Goal: Task Accomplishment & Management: Manage account settings

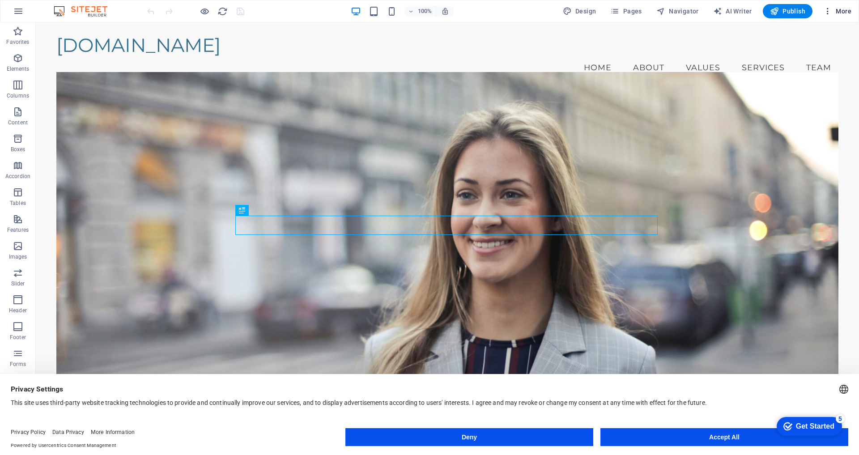
click at [826, 13] on icon "button" at bounding box center [827, 11] width 9 height 9
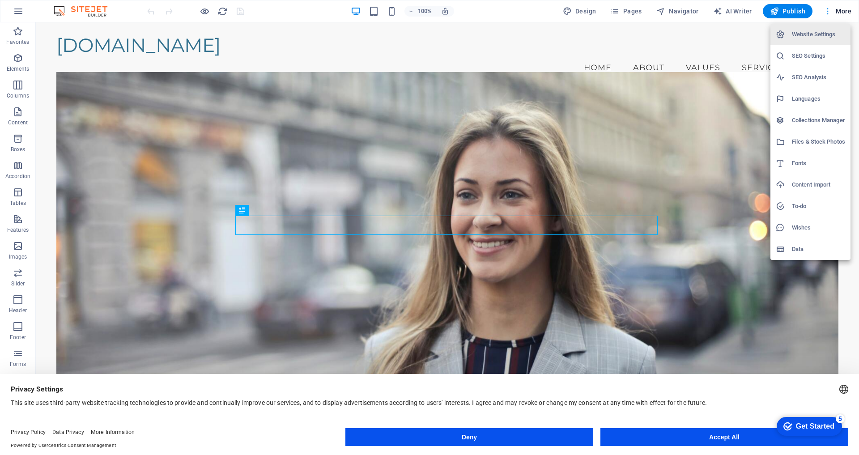
click at [826, 13] on div at bounding box center [429, 227] width 859 height 455
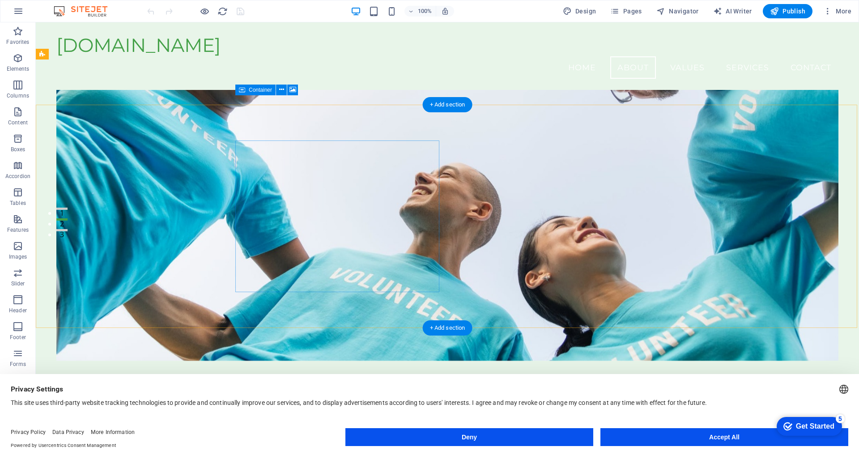
scroll to position [352, 0]
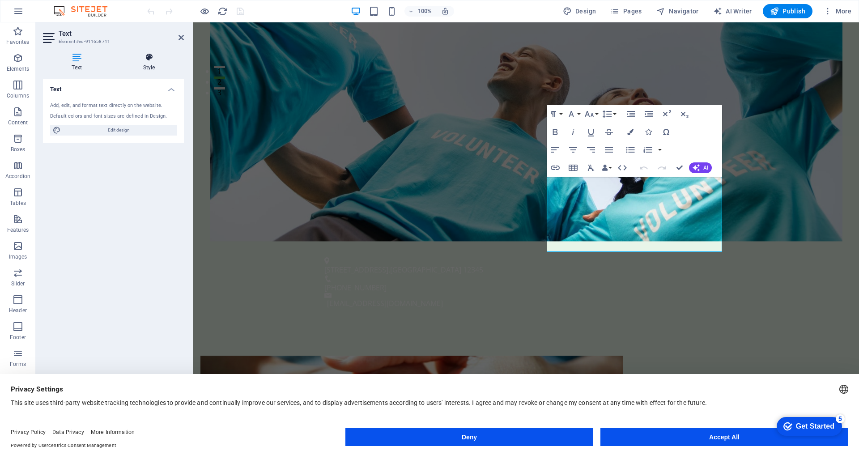
click at [146, 63] on h4 "Style" at bounding box center [149, 62] width 70 height 19
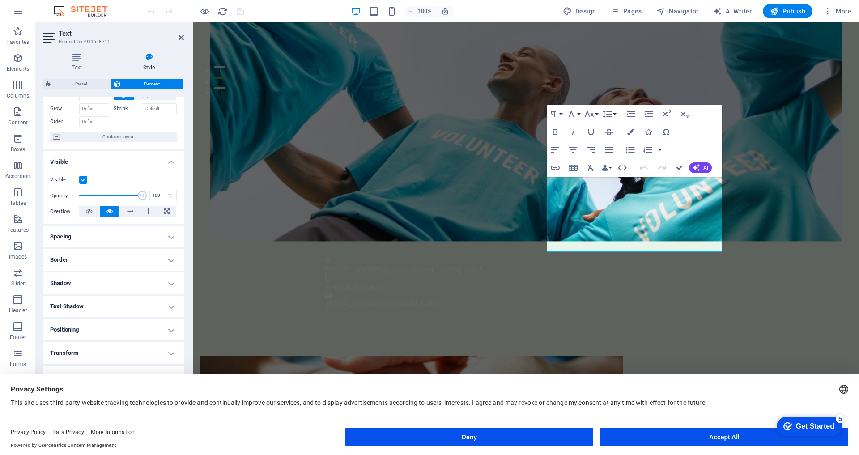
scroll to position [41, 0]
click at [631, 438] on button "Accept All" at bounding box center [724, 437] width 248 height 18
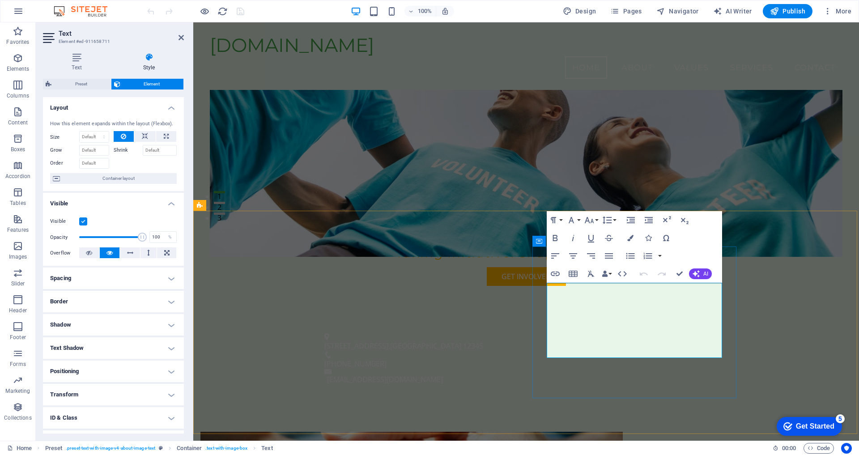
scroll to position [201, 0]
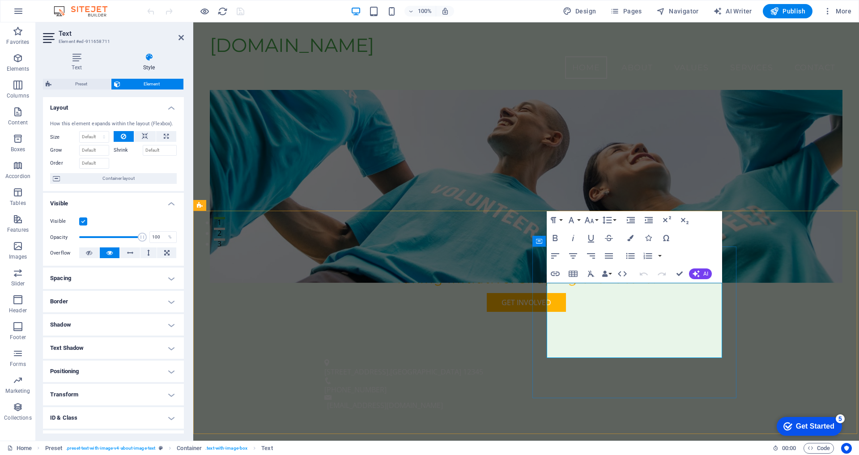
click at [630, 235] on icon "button" at bounding box center [630, 238] width 6 height 6
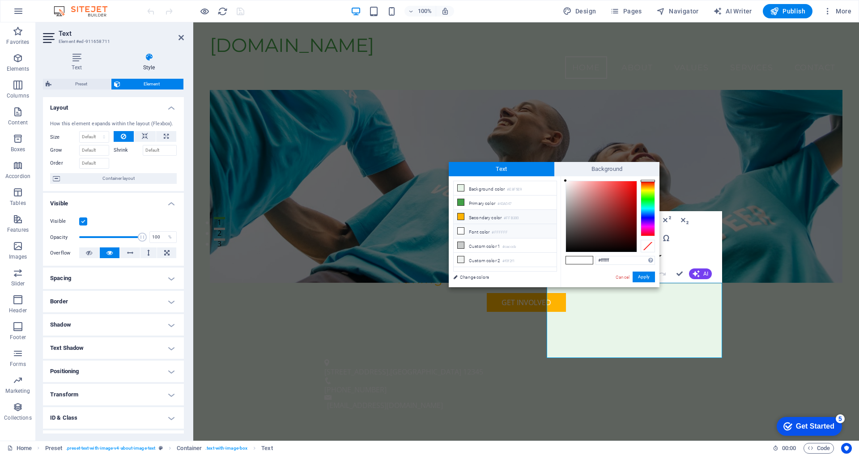
click at [481, 217] on li "Secondary color #FFB300" at bounding box center [505, 217] width 103 height 14
type input "#ffb300"
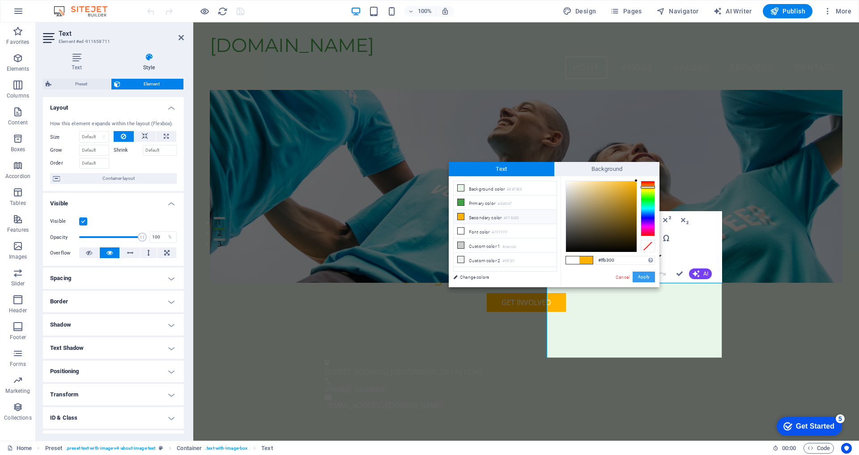
click at [646, 276] on button "Apply" at bounding box center [644, 277] width 22 height 11
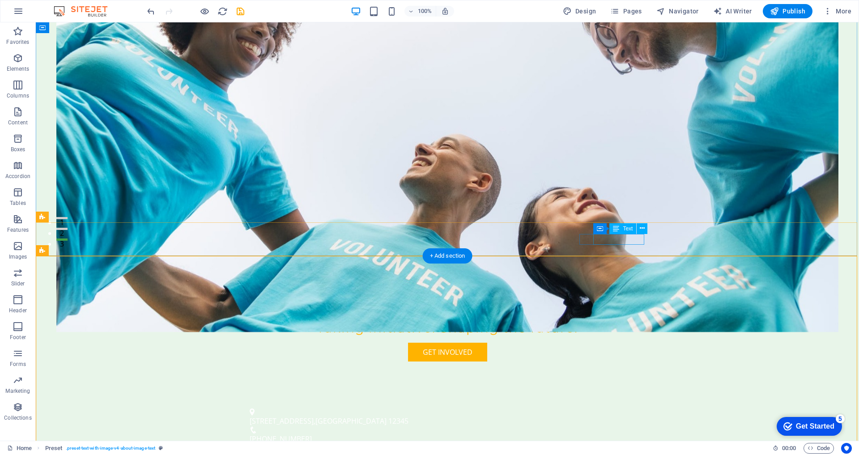
click at [368, 450] on link "[EMAIL_ADDRESS][DOMAIN_NAME]" at bounding box center [310, 455] width 116 height 10
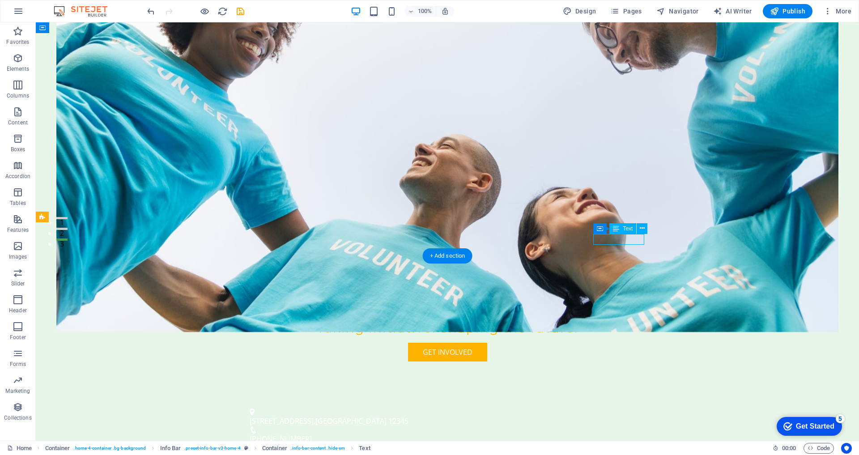
click at [368, 450] on link "[EMAIL_ADDRESS][DOMAIN_NAME]" at bounding box center [310, 455] width 116 height 10
click at [471, 397] on div "123 Development Ave , Tripoli 12345 +218 21 234 5678 info@rad.org.ly" at bounding box center [447, 434] width 823 height 74
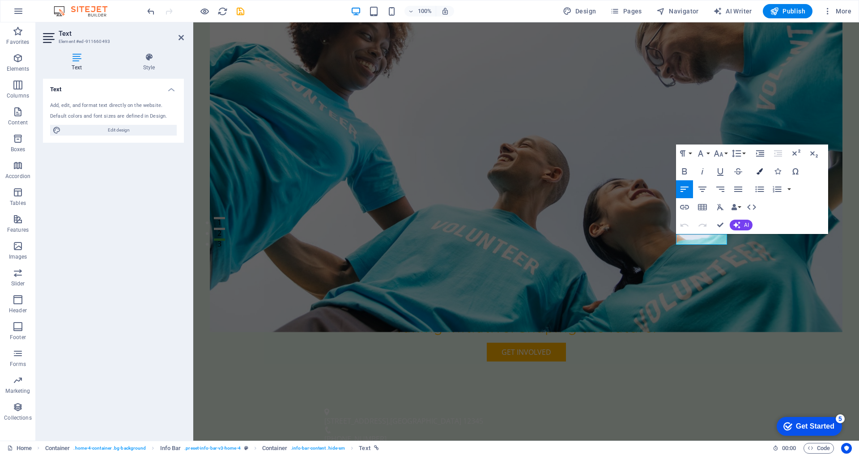
click at [761, 168] on icon "button" at bounding box center [760, 171] width 6 height 6
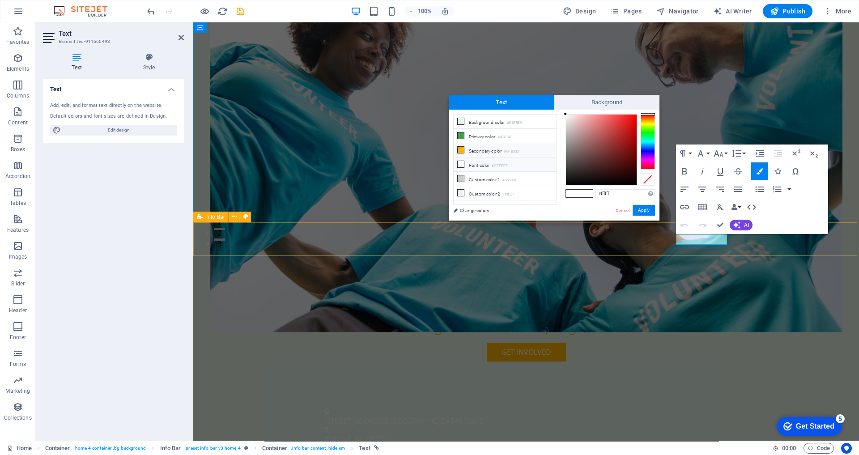
click at [498, 150] on li "Secondary color #FFB300" at bounding box center [505, 150] width 103 height 14
type input "#ffb300"
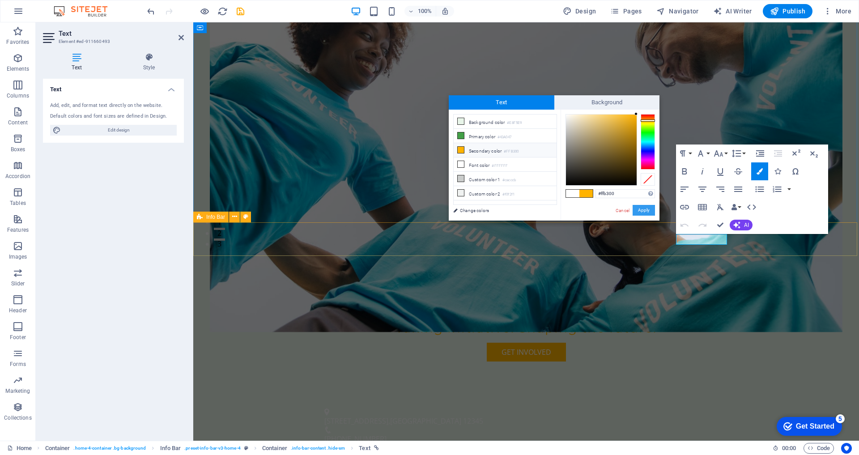
click at [648, 208] on button "Apply" at bounding box center [644, 210] width 22 height 11
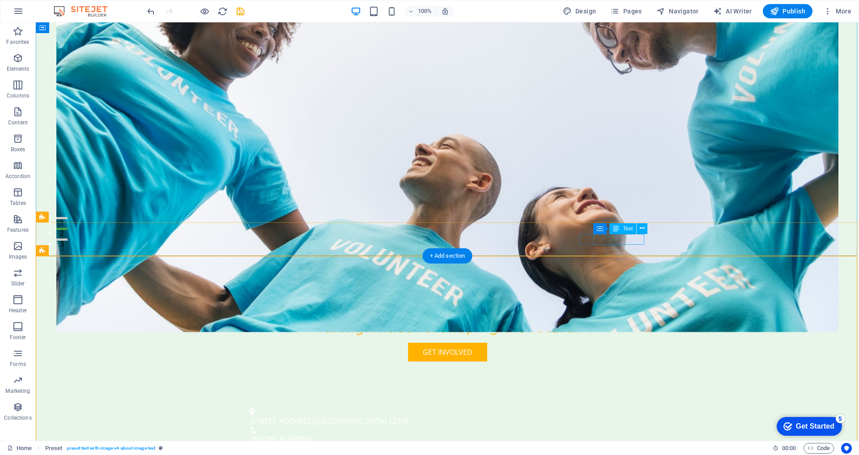
click at [368, 450] on link "[EMAIL_ADDRESS][DOMAIN_NAME]" at bounding box center [310, 455] width 116 height 10
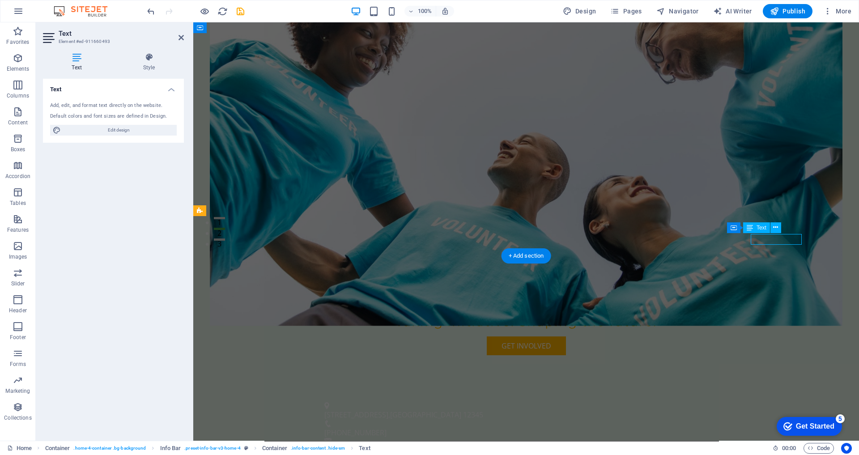
click at [612, 391] on div "123 Development Ave , Tripoli 12345 +218 21 234 5678 info@rad.org.ly" at bounding box center [526, 428] width 666 height 74
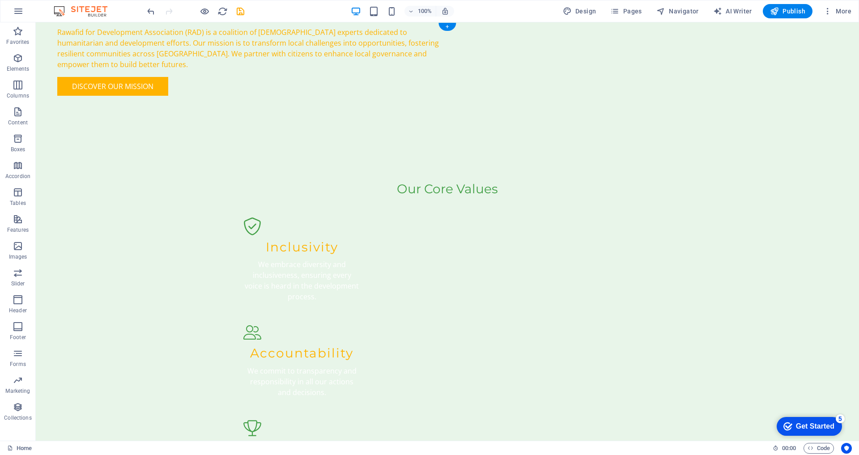
scroll to position [0, 0]
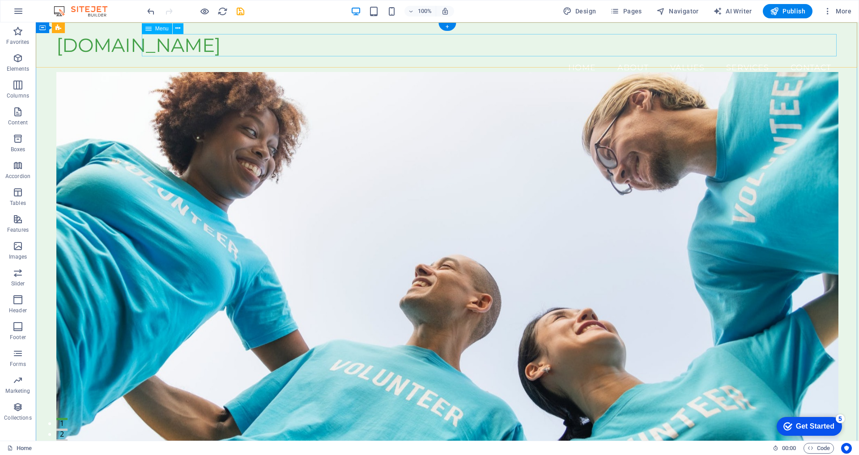
click at [809, 56] on nav "Home About Values Services Contact" at bounding box center [447, 67] width 782 height 22
click at [802, 56] on nav "Home About Values Services Contact" at bounding box center [447, 67] width 782 height 22
click at [626, 56] on nav "Home About Values Services Contact" at bounding box center [447, 67] width 782 height 22
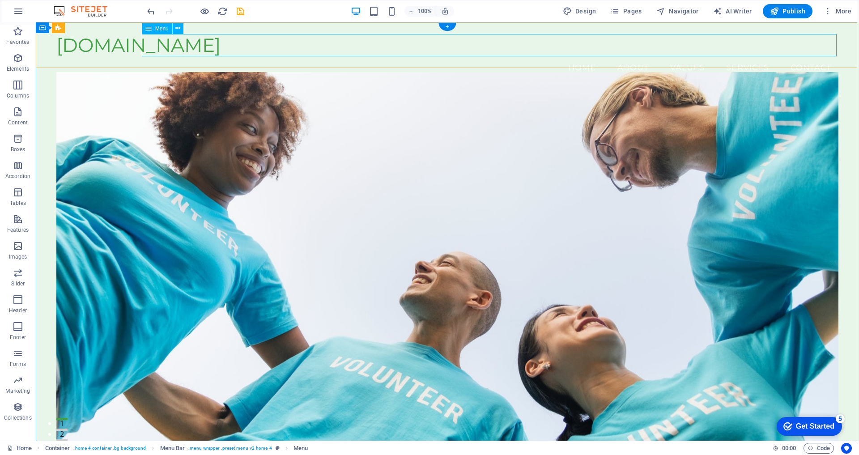
click at [468, 56] on nav "Home About Values Services Contact" at bounding box center [447, 67] width 782 height 22
select select
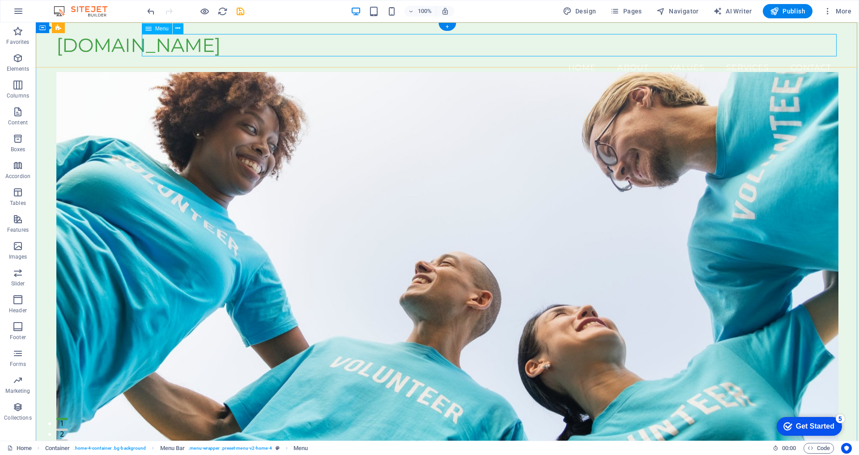
select select
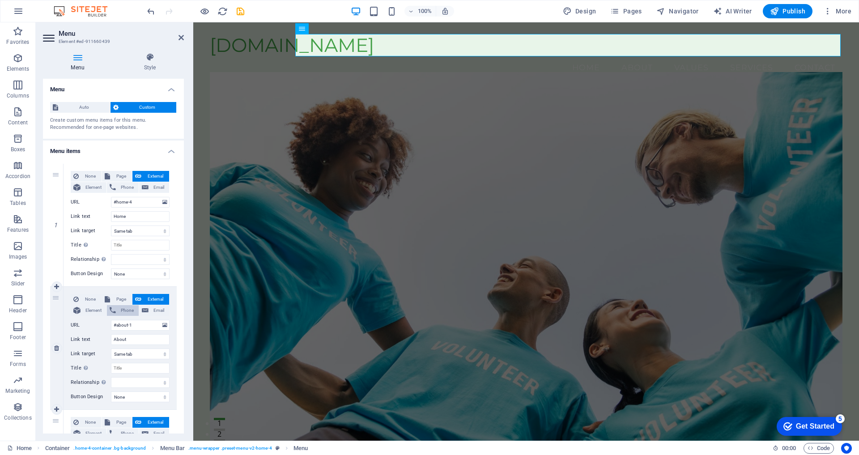
click at [124, 310] on span "Phone" at bounding box center [127, 310] width 17 height 11
select select
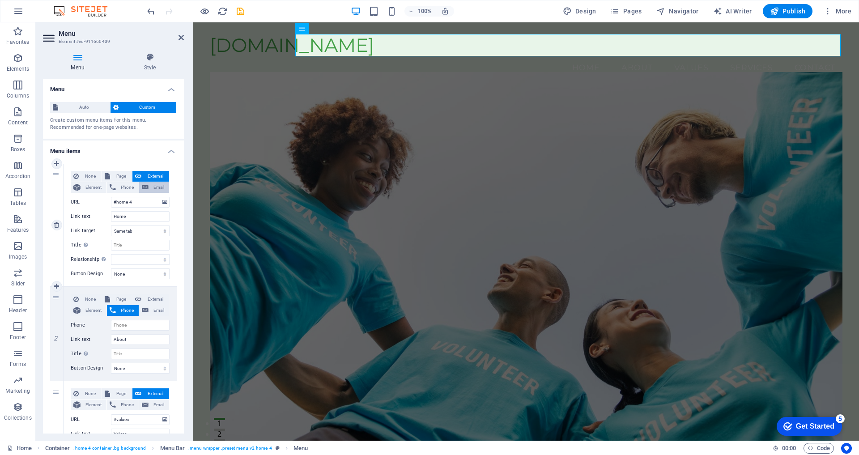
click at [151, 186] on span "Email" at bounding box center [158, 187] width 15 height 11
select select
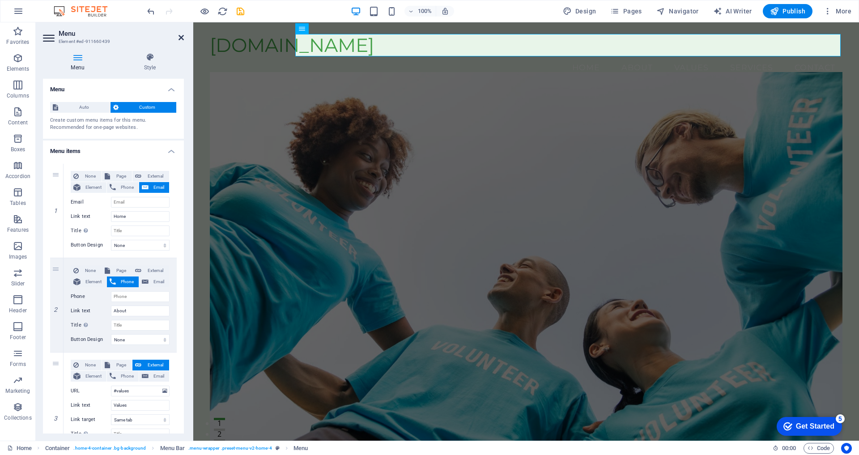
click at [182, 39] on icon at bounding box center [181, 37] width 5 height 7
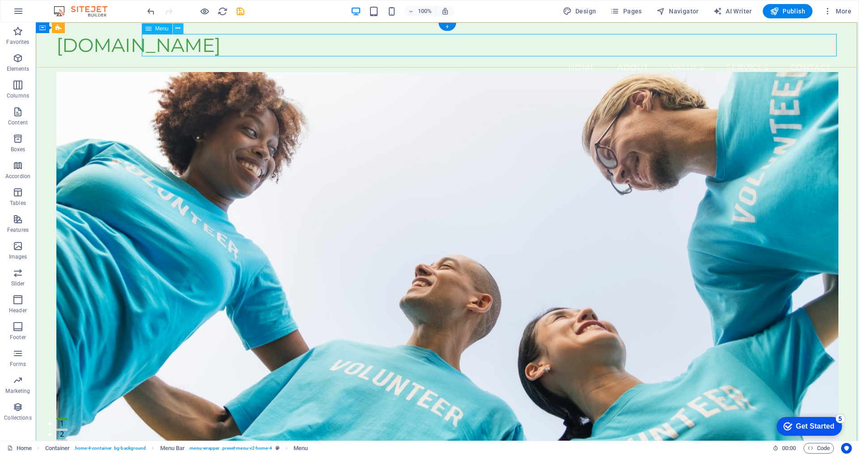
click at [178, 30] on icon at bounding box center [177, 28] width 5 height 9
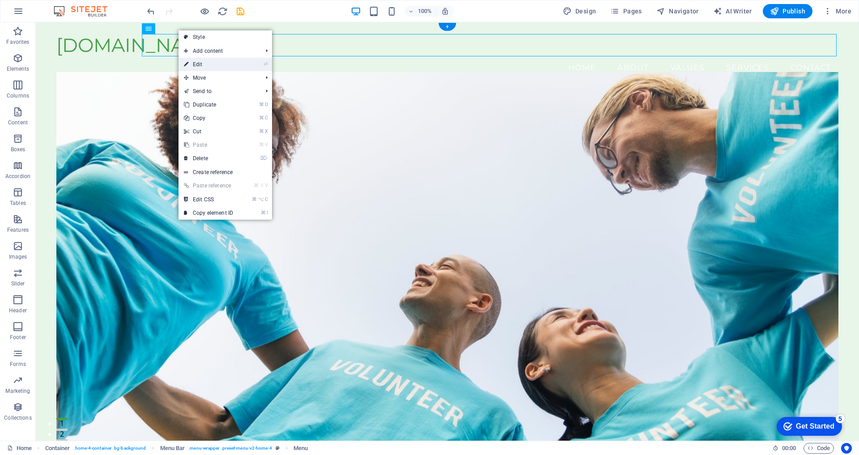
click at [203, 66] on link "⏎ Edit" at bounding box center [209, 64] width 60 height 13
select select
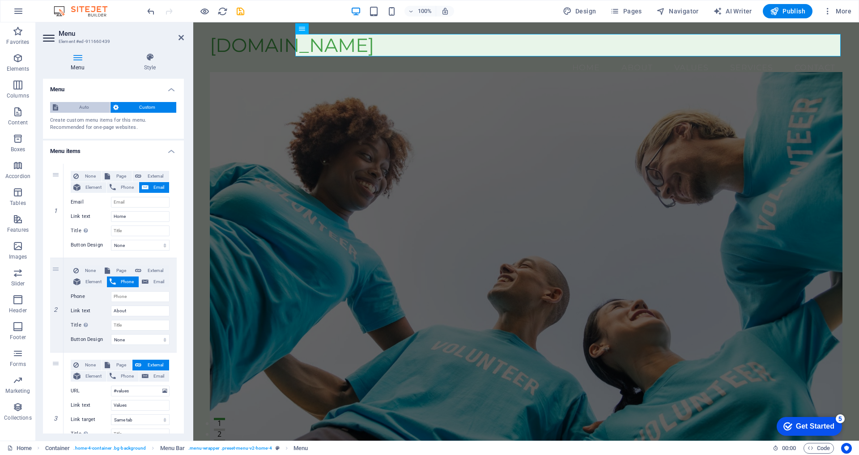
click at [80, 107] on span "Auto" at bounding box center [84, 107] width 47 height 11
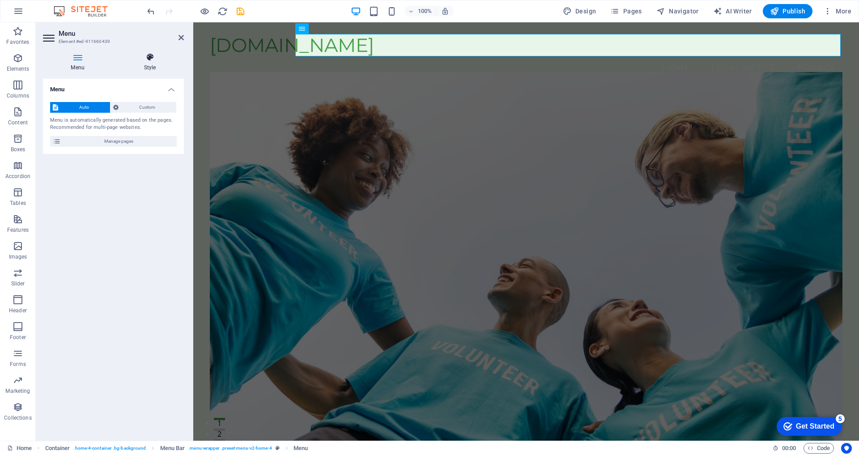
click at [162, 66] on h4 "Style" at bounding box center [150, 62] width 68 height 19
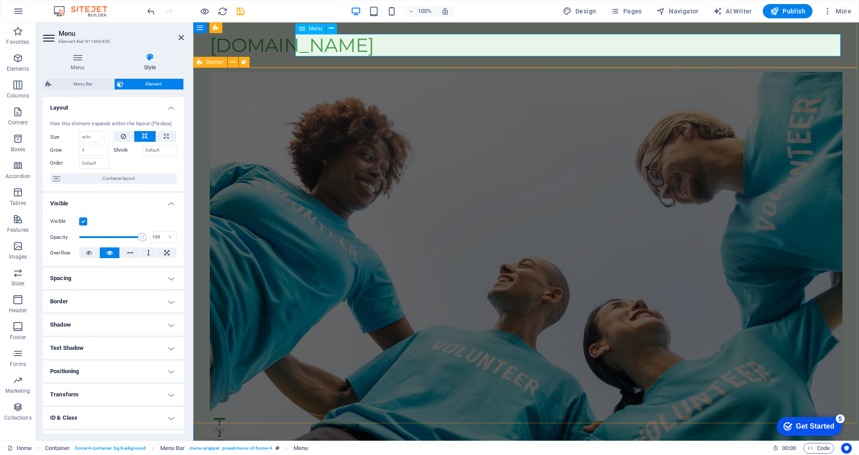
click at [672, 56] on nav "Home Legal Notice Privacy" at bounding box center [526, 67] width 633 height 22
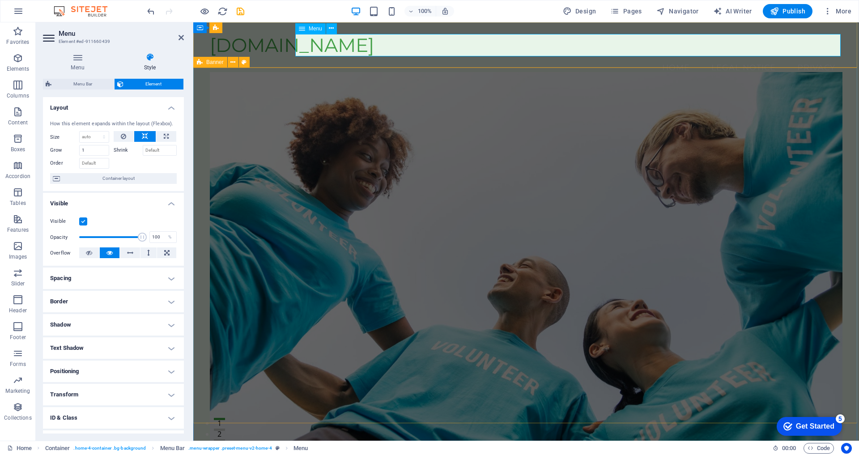
click at [672, 56] on nav "Home Legal Notice Privacy" at bounding box center [526, 67] width 633 height 22
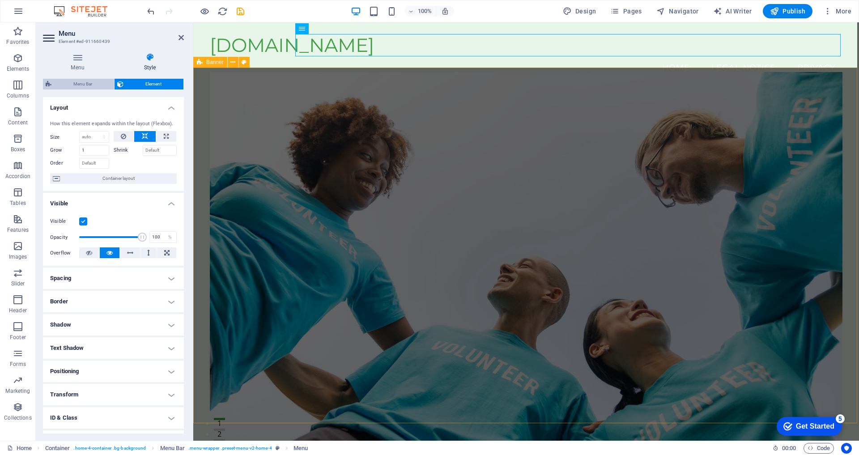
click at [57, 85] on span "Menu Bar" at bounding box center [82, 84] width 57 height 11
select select "vw"
select select "rem"
select select "vw"
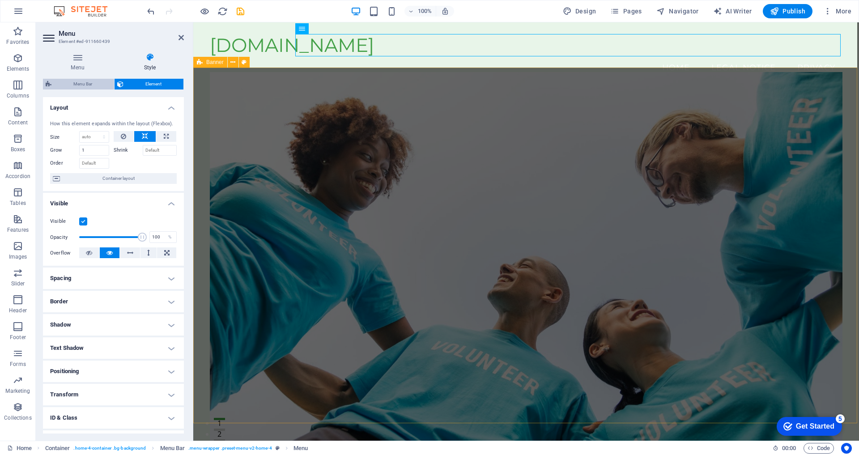
select select "preset-menu-v2-home-4"
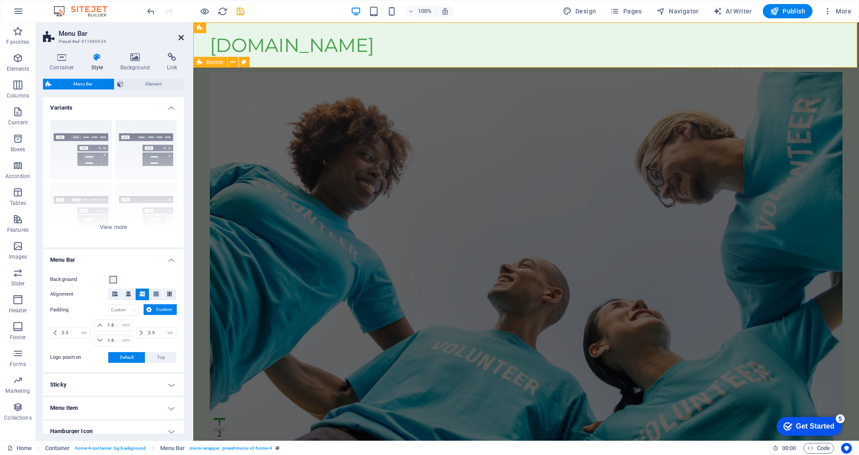
click at [182, 38] on icon at bounding box center [181, 37] width 5 height 7
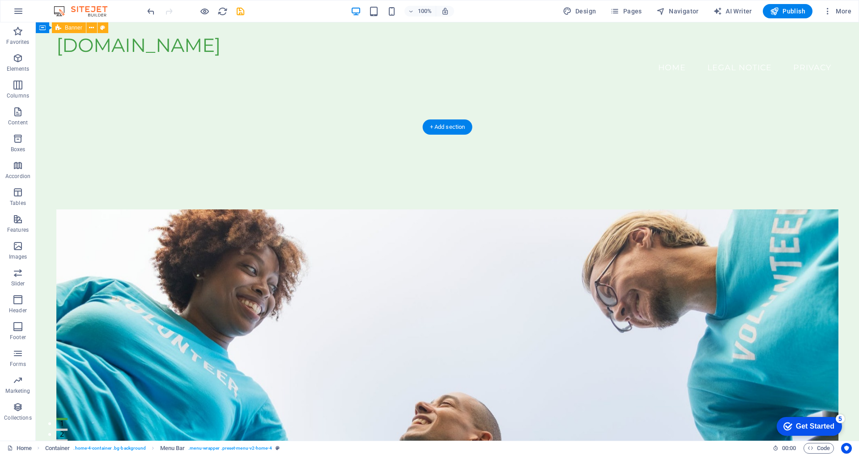
scroll to position [349, 0]
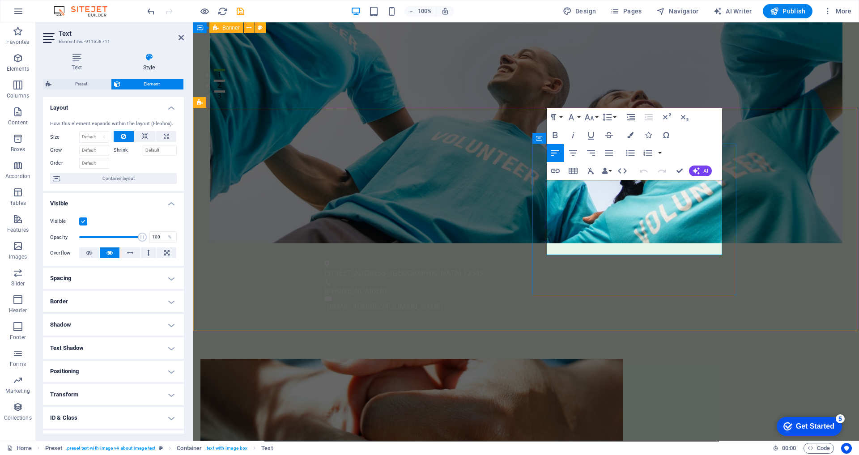
click at [631, 136] on icon "button" at bounding box center [630, 135] width 6 height 6
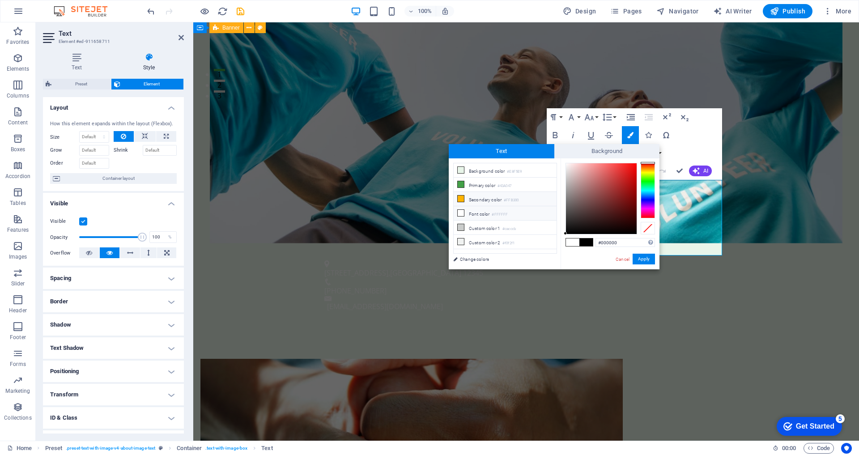
click at [492, 200] on li "Secondary color #FFB300" at bounding box center [505, 199] width 103 height 14
type input "#ffb300"
click at [639, 257] on button "Apply" at bounding box center [644, 259] width 22 height 11
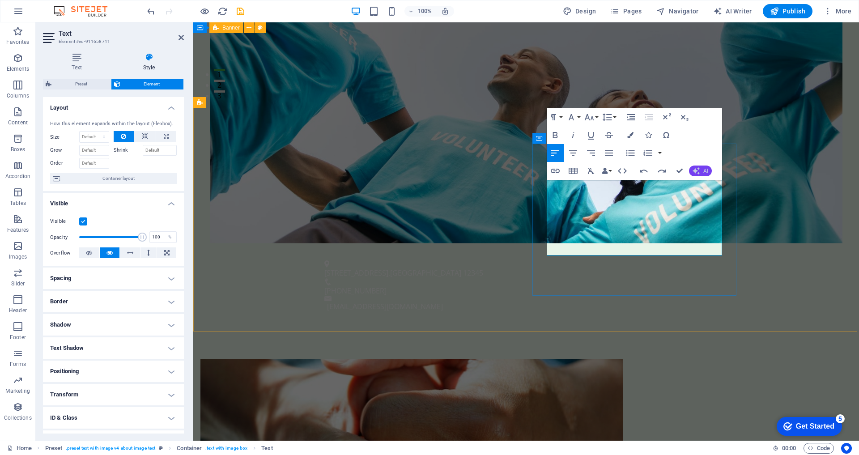
click at [701, 168] on button "AI" at bounding box center [700, 171] width 23 height 11
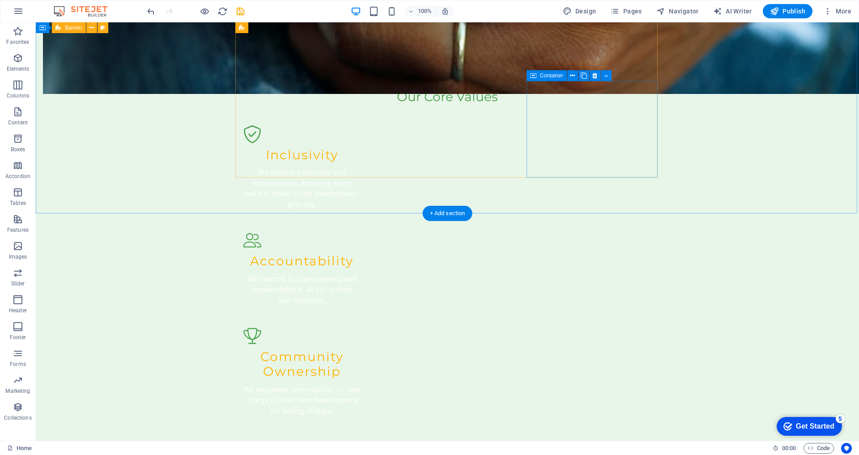
scroll to position [1026, 0]
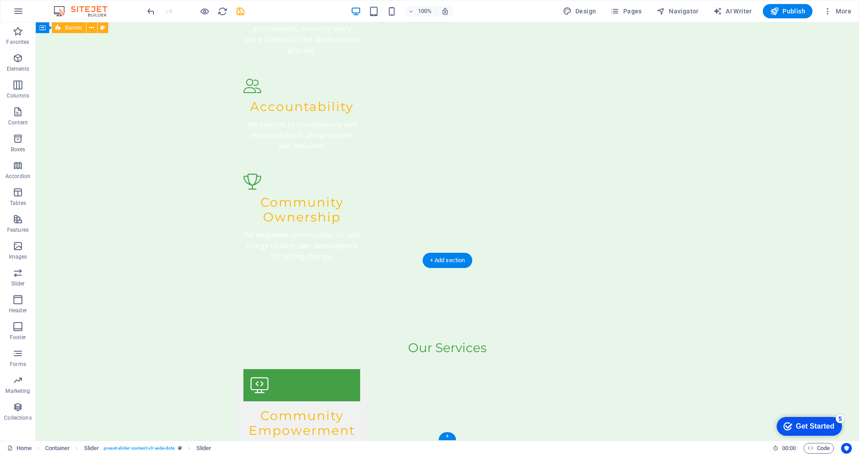
scroll to position [1400, 0]
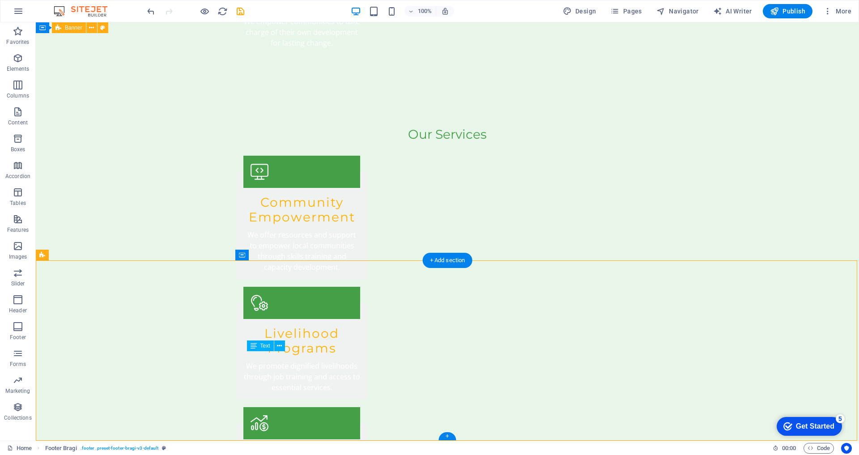
drag, startPoint x: 258, startPoint y: 344, endPoint x: 213, endPoint y: 329, distance: 46.7
click at [280, 348] on icon at bounding box center [279, 345] width 5 height 9
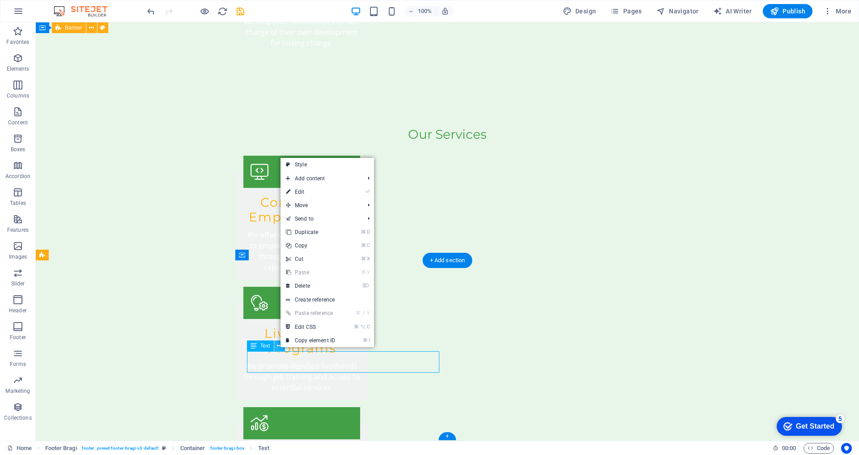
click at [280, 348] on icon at bounding box center [279, 345] width 5 height 9
click at [256, 347] on icon at bounding box center [254, 345] width 6 height 11
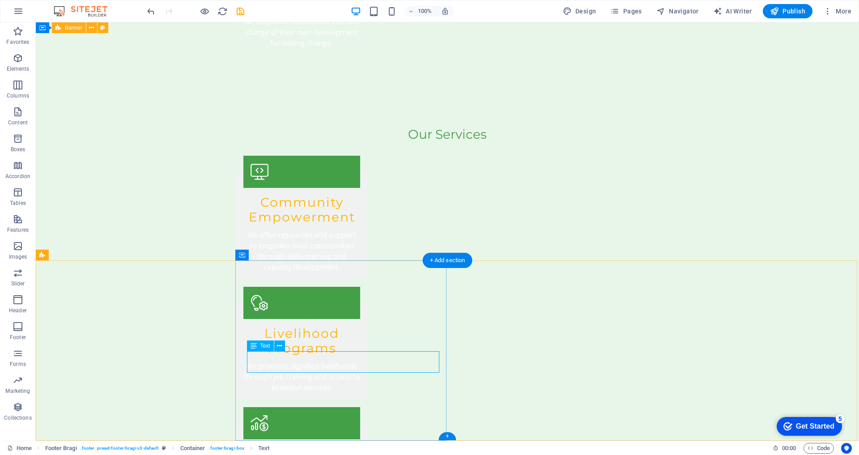
click at [259, 345] on div "Text" at bounding box center [260, 345] width 27 height 11
click at [264, 345] on span "Text" at bounding box center [265, 345] width 10 height 5
click at [279, 346] on icon at bounding box center [279, 345] width 5 height 9
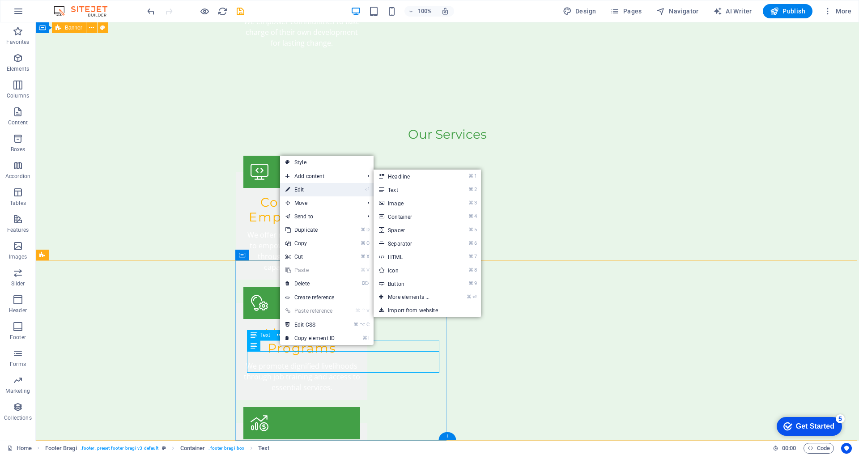
click at [314, 191] on link "⏎ Edit" at bounding box center [310, 189] width 60 height 13
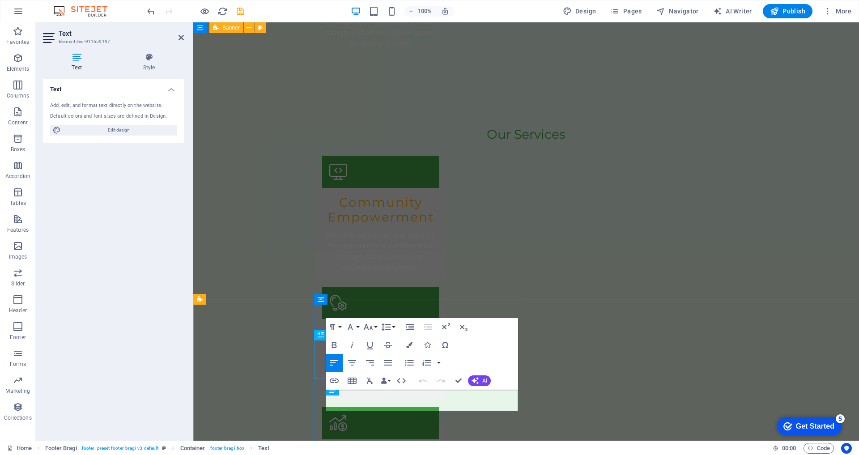
scroll to position [1356, 0]
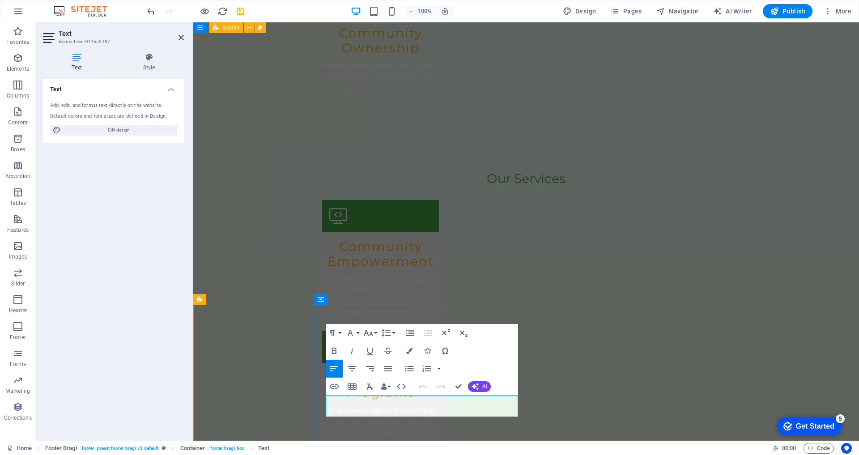
drag, startPoint x: 374, startPoint y: 411, endPoint x: 333, endPoint y: 400, distance: 42.7
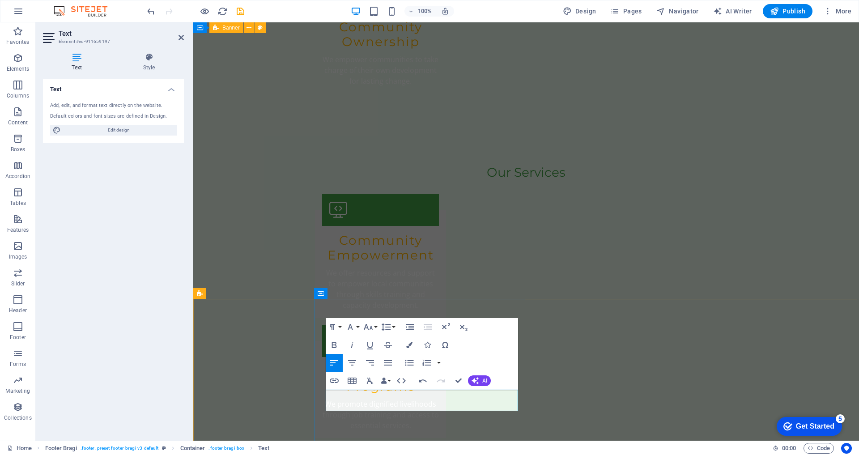
scroll to position [258, 0]
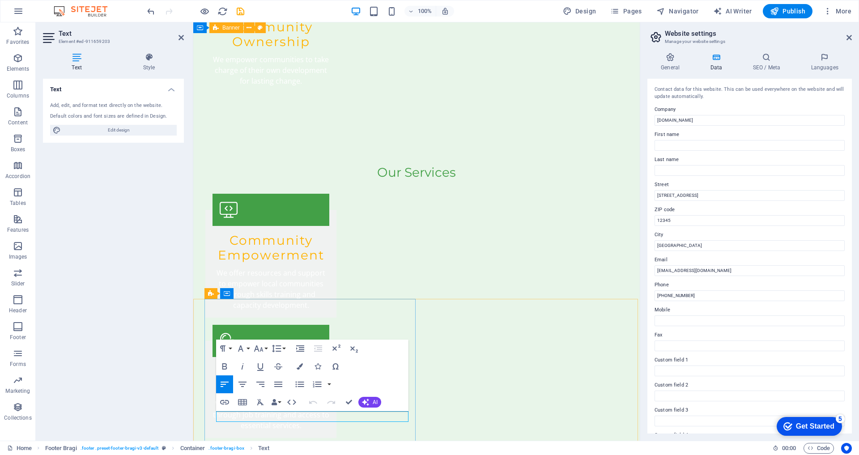
drag, startPoint x: 702, startPoint y: 295, endPoint x: 667, endPoint y: 295, distance: 34.9
type input "+218 21"
drag, startPoint x: 850, startPoint y: 37, endPoint x: 586, endPoint y: 55, distance: 264.6
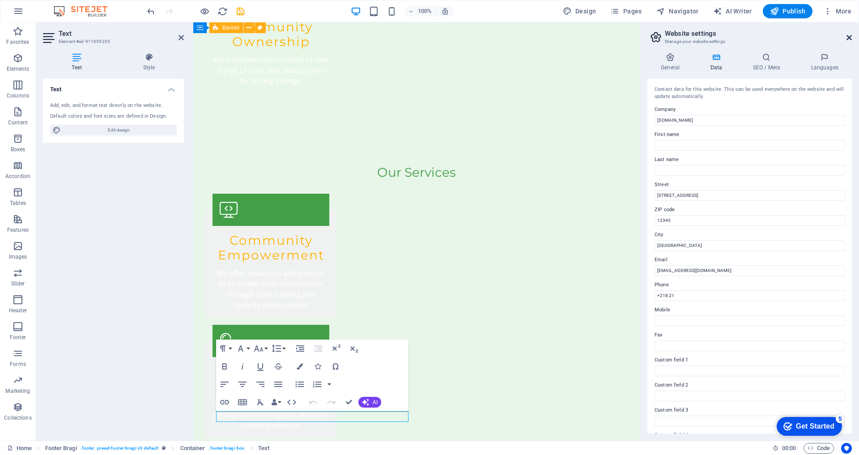
click at [850, 37] on icon at bounding box center [848, 37] width 5 height 7
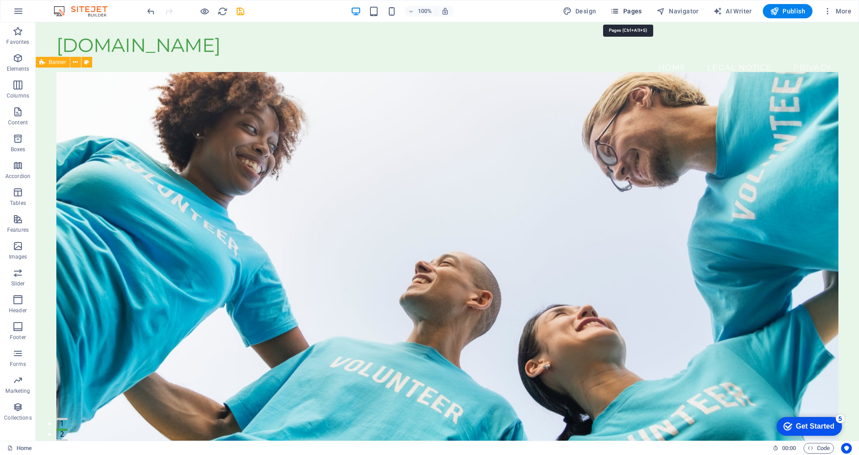
click at [618, 9] on icon "button" at bounding box center [614, 11] width 9 height 9
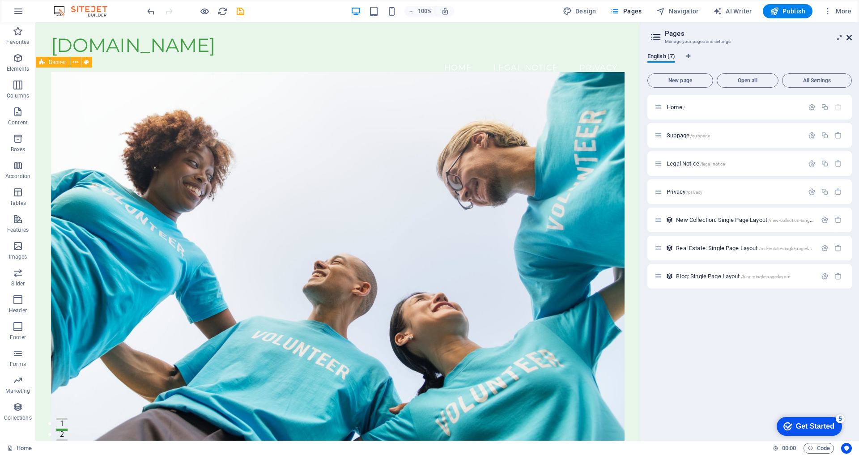
click at [850, 38] on icon at bounding box center [848, 37] width 5 height 7
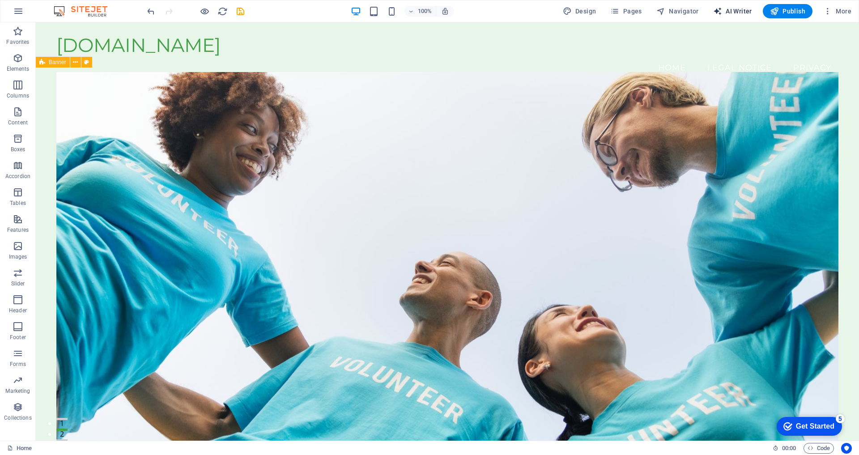
click at [735, 14] on span "AI Writer" at bounding box center [732, 11] width 39 height 9
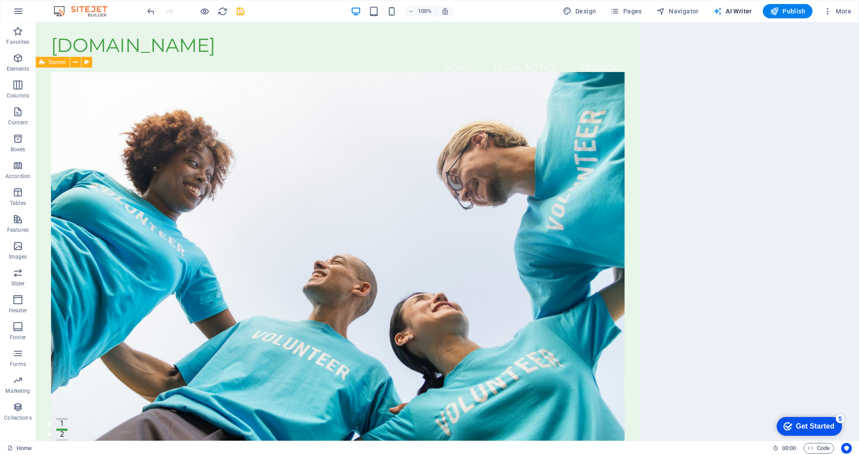
select select "English"
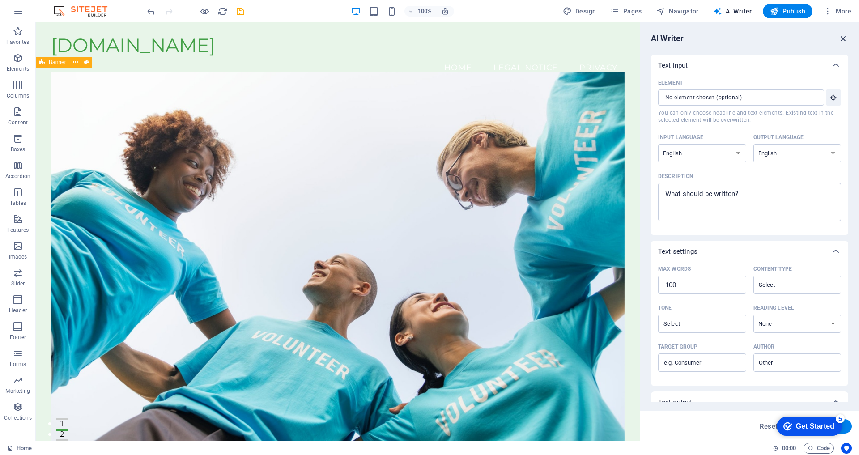
click at [842, 37] on icon "button" at bounding box center [843, 39] width 10 height 10
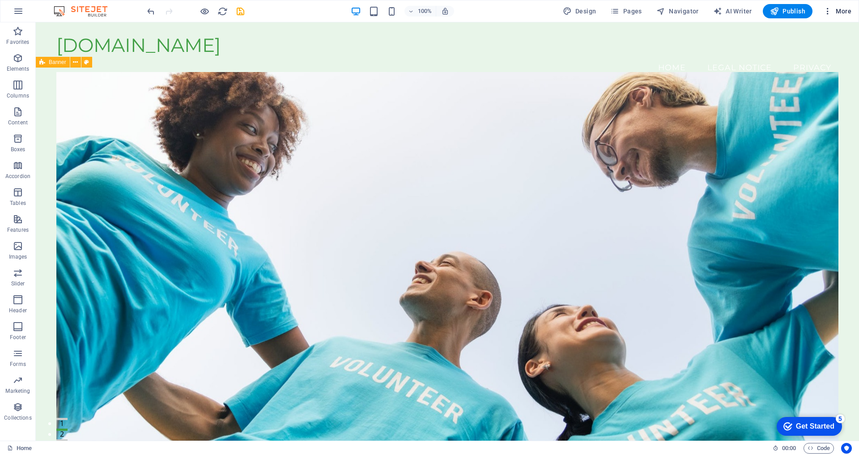
click at [828, 12] on icon "button" at bounding box center [827, 11] width 9 height 9
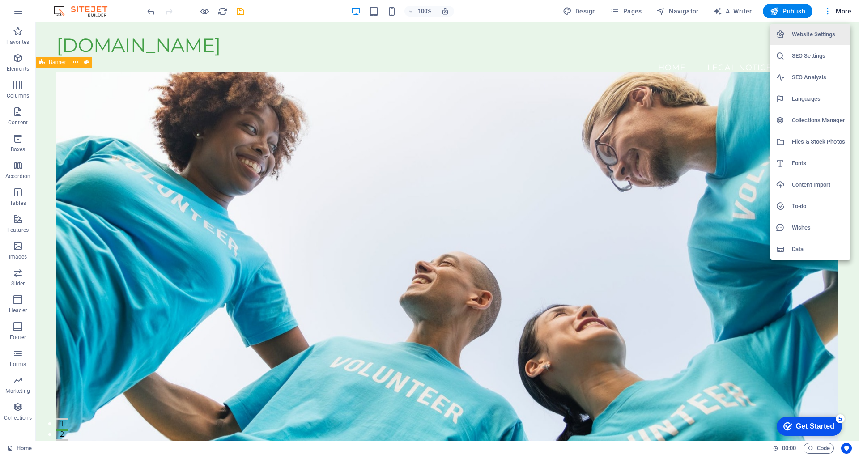
click at [829, 13] on div at bounding box center [429, 227] width 859 height 455
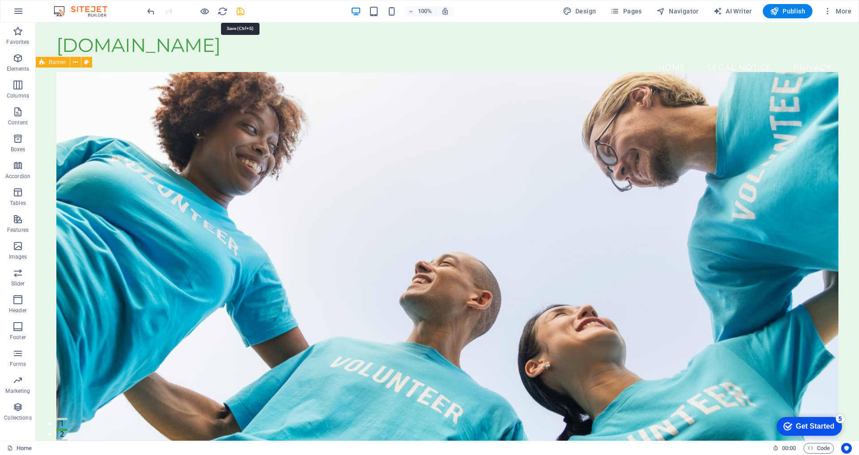
click at [242, 12] on icon "save" at bounding box center [240, 11] width 10 height 10
click at [783, 11] on span "Publish" at bounding box center [787, 11] width 35 height 9
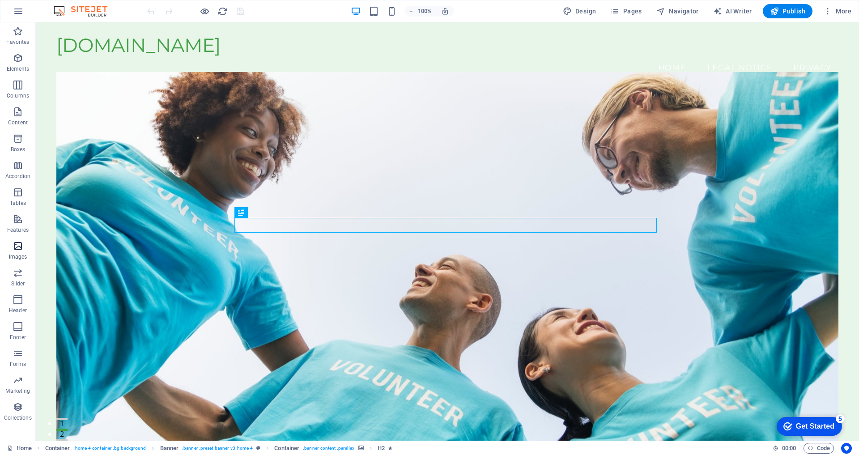
click at [19, 255] on p "Images" at bounding box center [18, 256] width 18 height 7
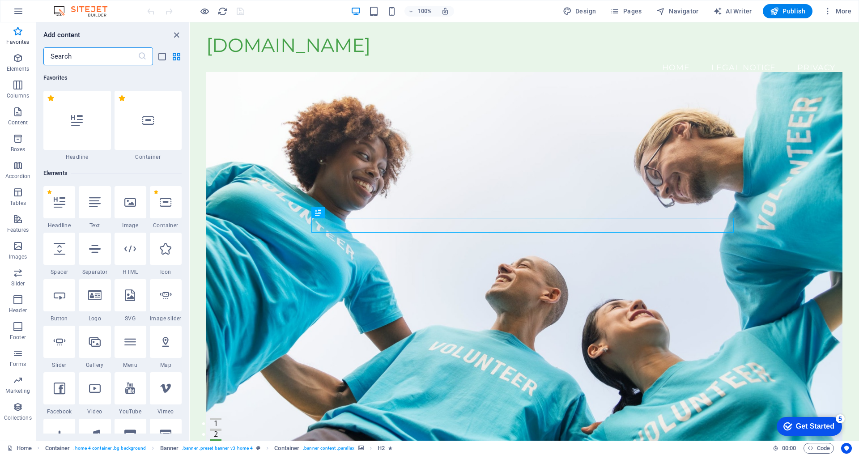
click at [103, 53] on input "text" at bounding box center [90, 56] width 94 height 18
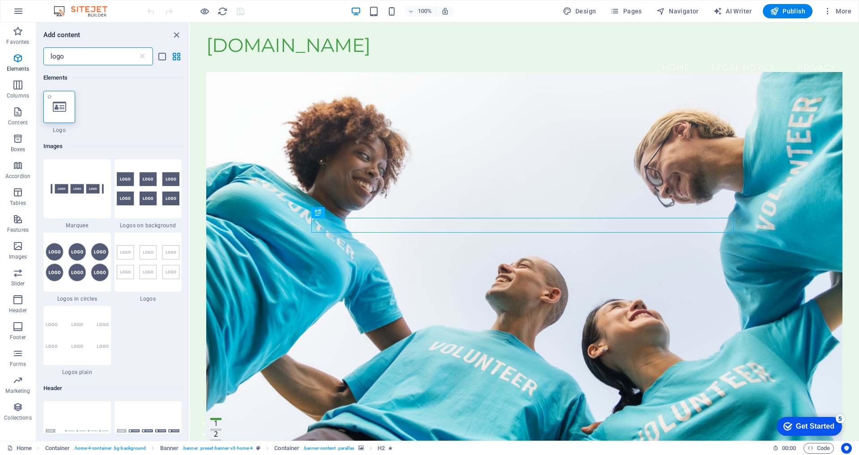
type input "logo"
click at [57, 101] on icon at bounding box center [59, 107] width 13 height 12
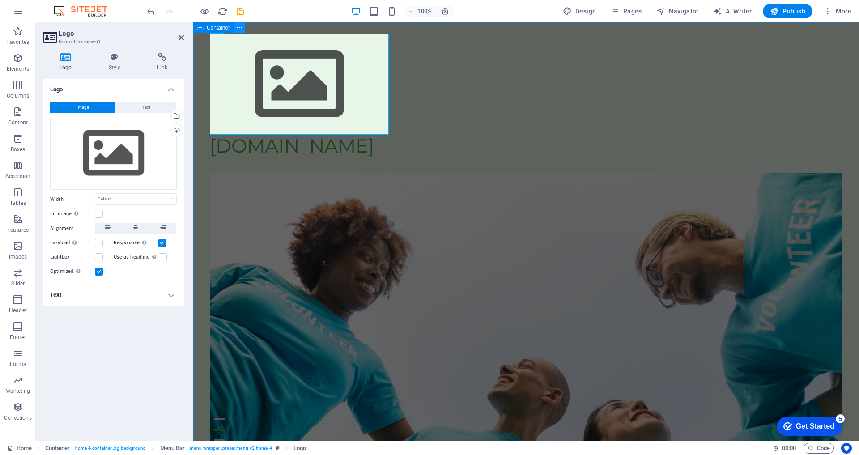
click at [238, 29] on icon at bounding box center [239, 27] width 5 height 9
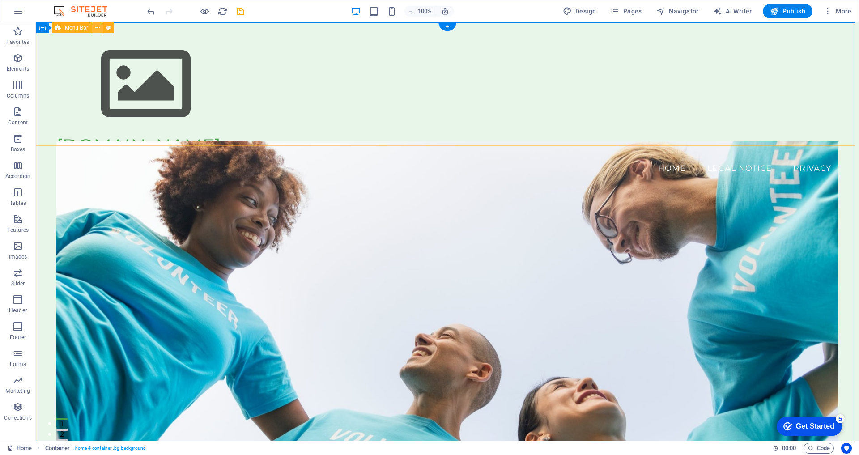
click at [96, 28] on icon at bounding box center [97, 27] width 5 height 9
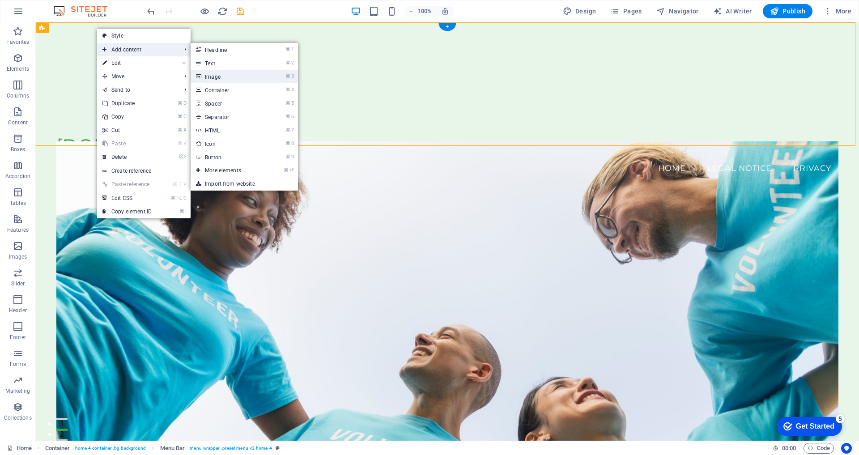
click at [241, 78] on link "⌘ 3 Image" at bounding box center [228, 76] width 74 height 13
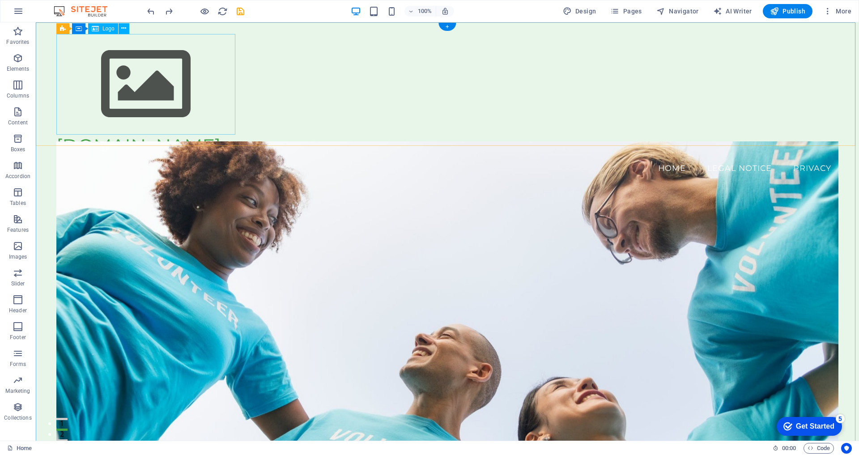
click at [116, 67] on div at bounding box center [447, 84] width 782 height 101
click at [102, 29] on div "Logo" at bounding box center [103, 28] width 30 height 11
click at [125, 31] on icon at bounding box center [123, 28] width 5 height 9
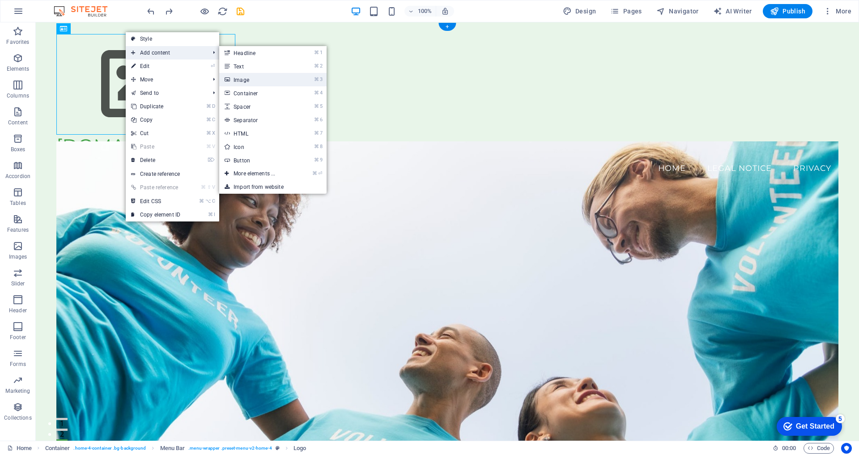
click at [279, 80] on link "⌘ 3 Image" at bounding box center [256, 79] width 74 height 13
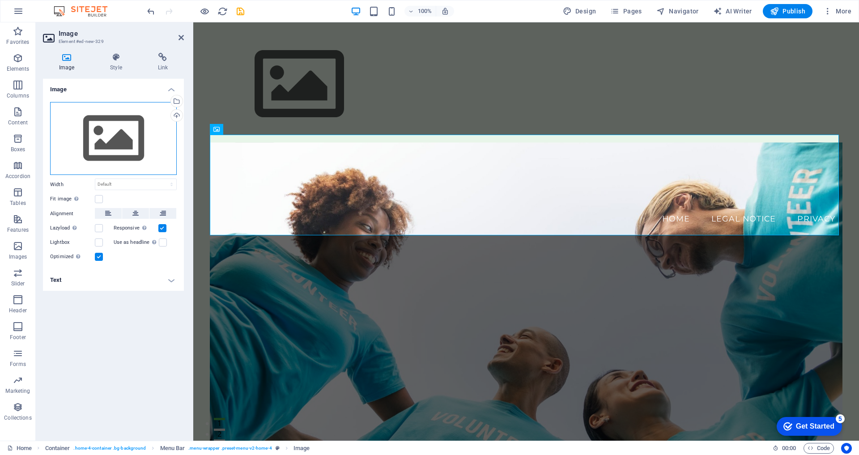
click at [135, 140] on div "Drag files here, click to choose files or select files from Files or our free s…" at bounding box center [113, 138] width 127 height 73
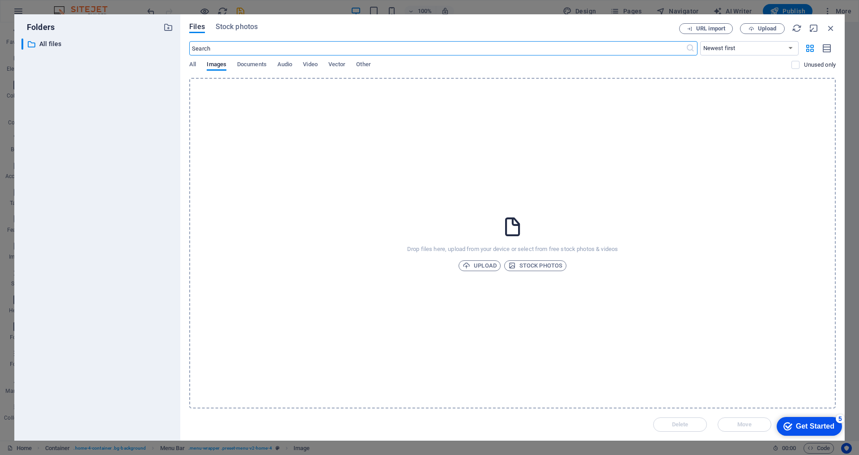
click at [176, 115] on div "Folders ​ All files All files" at bounding box center [97, 227] width 166 height 426
click at [484, 266] on span "Upload" at bounding box center [480, 265] width 34 height 11
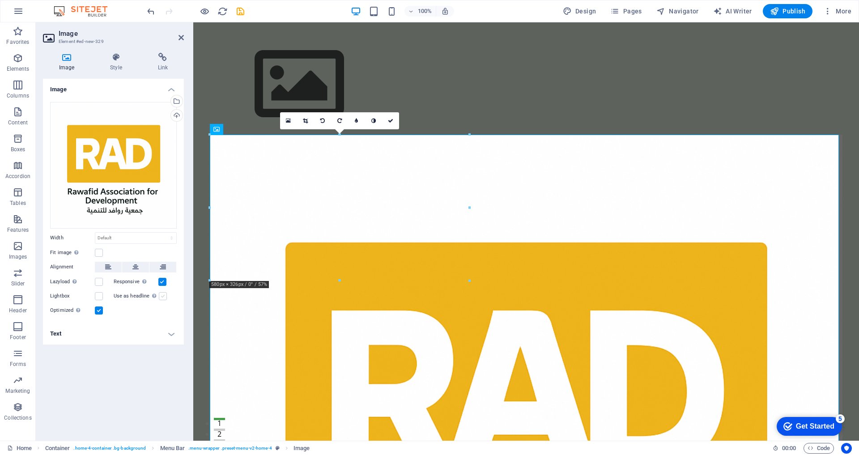
click at [161, 294] on label at bounding box center [163, 296] width 8 height 8
click at [0, 0] on input "Use as headline The image will be wrapped in an H1 headline tag. Useful for giv…" at bounding box center [0, 0] width 0 height 0
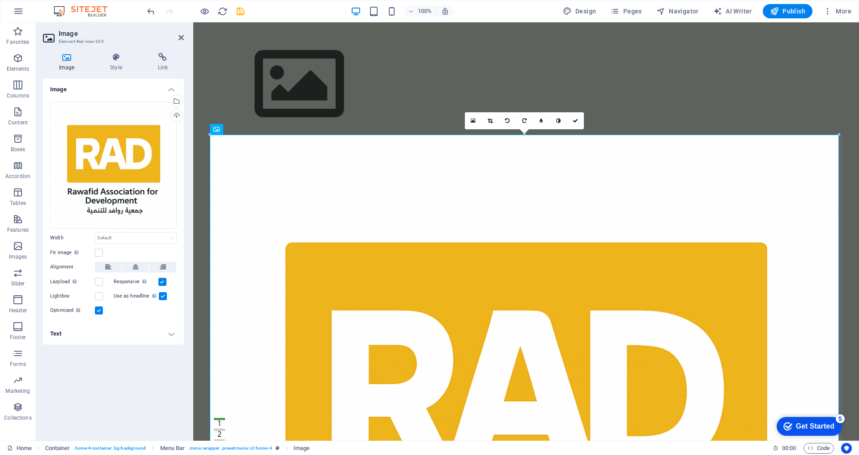
click at [162, 279] on label at bounding box center [162, 282] width 8 height 8
click at [0, 0] on input "Responsive Automatically load retina image and smartphone optimized sizes." at bounding box center [0, 0] width 0 height 0
click at [162, 293] on label at bounding box center [163, 296] width 8 height 8
click at [0, 0] on input "Use as headline The image will be wrapped in an H1 headline tag. Useful for giv…" at bounding box center [0, 0] width 0 height 0
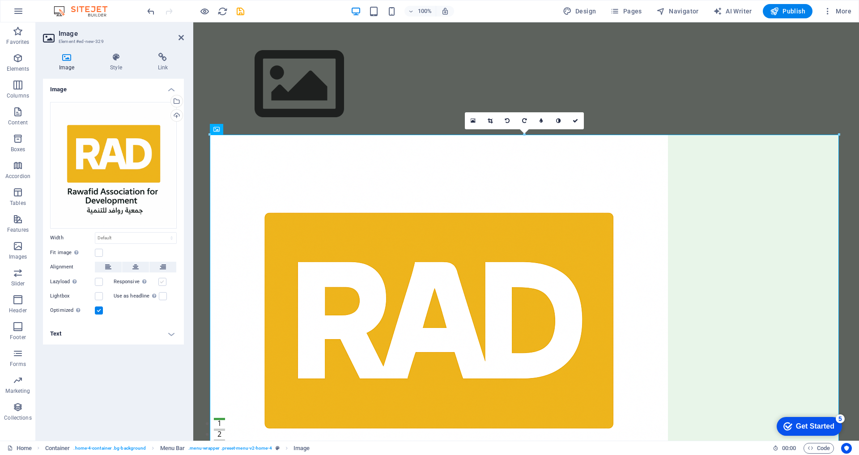
click at [162, 282] on label at bounding box center [162, 282] width 8 height 8
click at [0, 0] on input "Responsive Automatically load retina image and smartphone optimized sizes." at bounding box center [0, 0] width 0 height 0
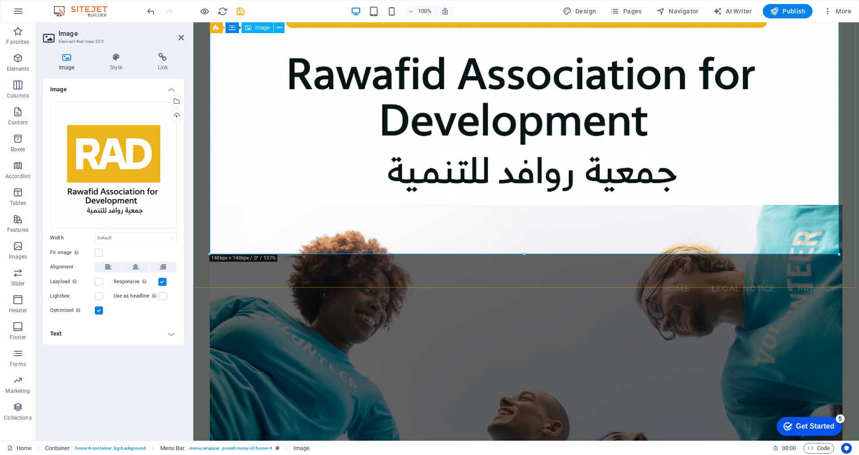
scroll to position [510, 0]
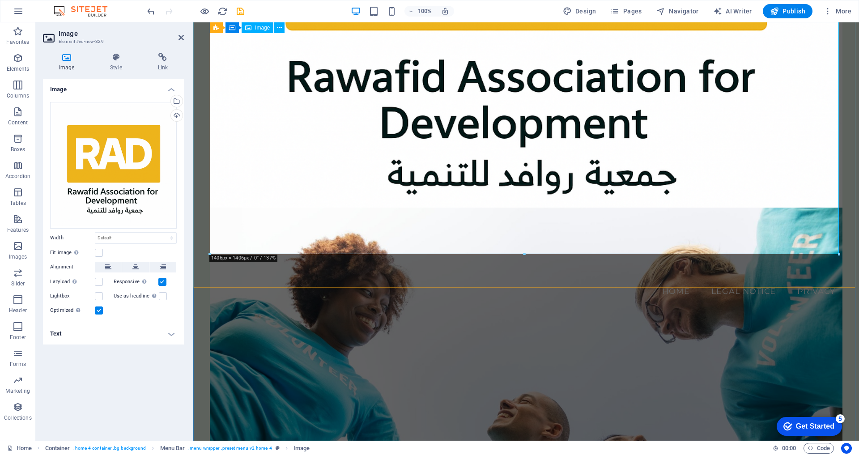
drag, startPoint x: 1031, startPoint y: 276, endPoint x: 559, endPoint y: 141, distance: 490.5
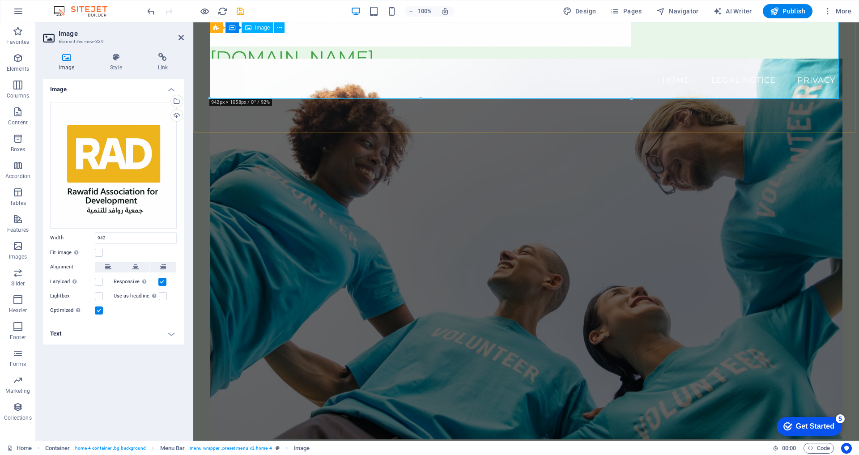
type input "942"
select select "px"
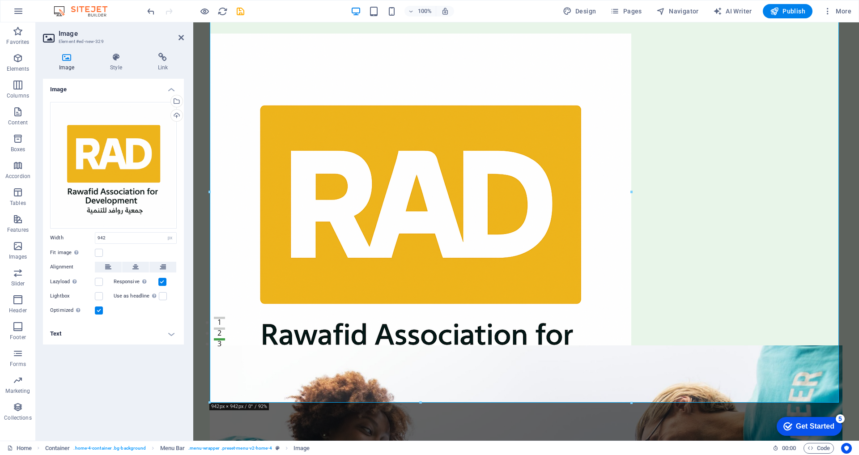
scroll to position [153, 0]
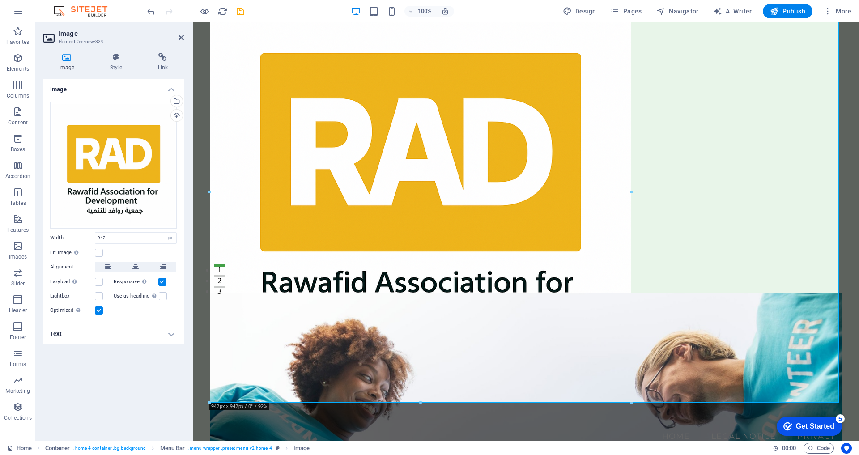
click at [630, 401] on div at bounding box center [631, 402] width 5 height 5
click at [604, 381] on figure at bounding box center [526, 191] width 633 height 421
click at [180, 37] on icon at bounding box center [181, 37] width 5 height 7
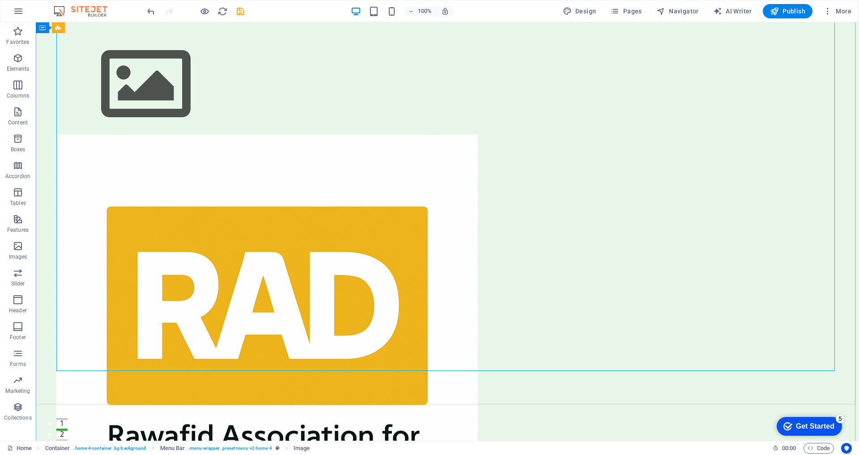
scroll to position [185, 0]
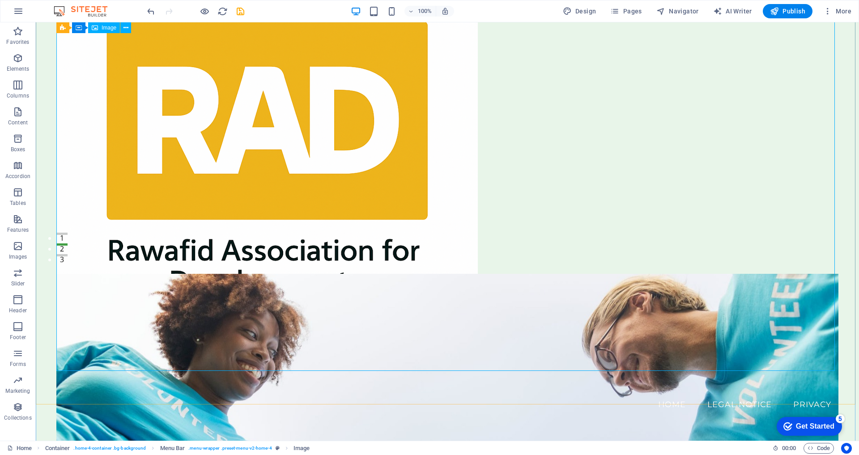
click at [440, 327] on figure at bounding box center [447, 159] width 782 height 421
click at [449, 326] on figure at bounding box center [447, 159] width 782 height 421
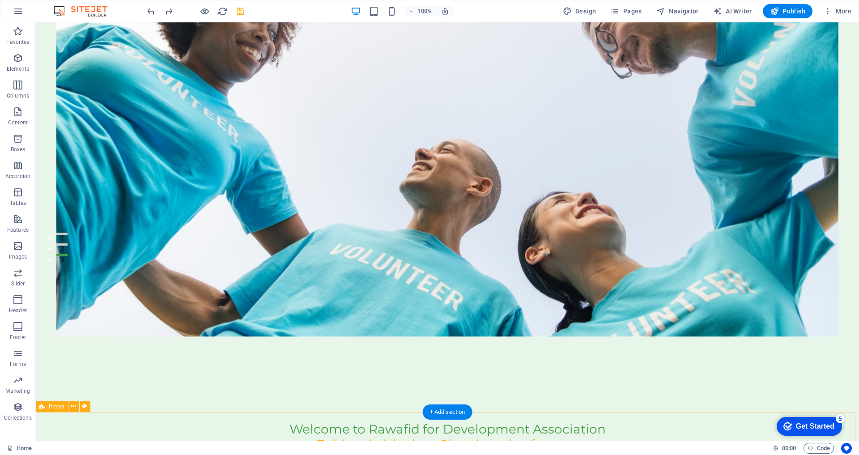
scroll to position [0, 0]
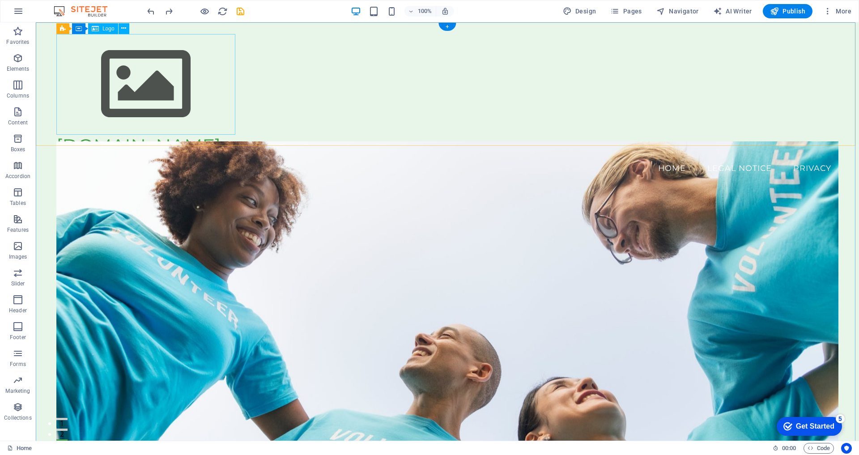
click at [126, 82] on div at bounding box center [447, 84] width 782 height 101
click at [123, 28] on icon at bounding box center [123, 28] width 5 height 9
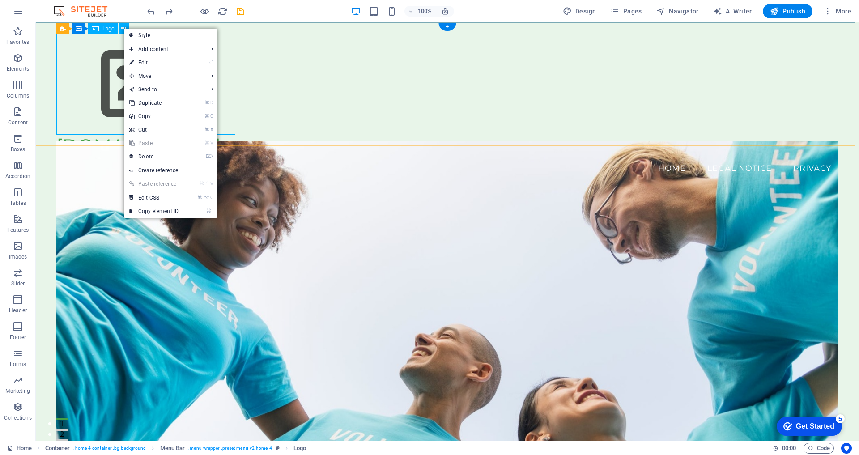
click at [105, 28] on span "Logo" at bounding box center [108, 28] width 12 height 5
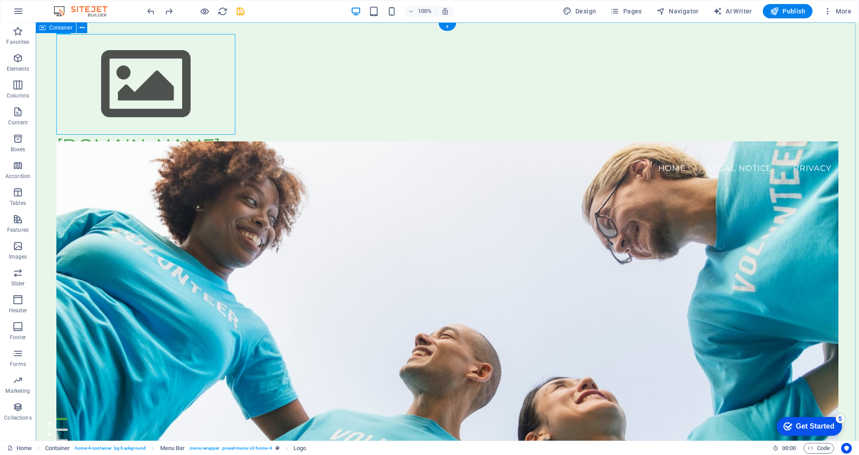
click at [56, 26] on span "Container" at bounding box center [60, 27] width 23 height 5
click at [55, 30] on span "Container" at bounding box center [60, 27] width 23 height 5
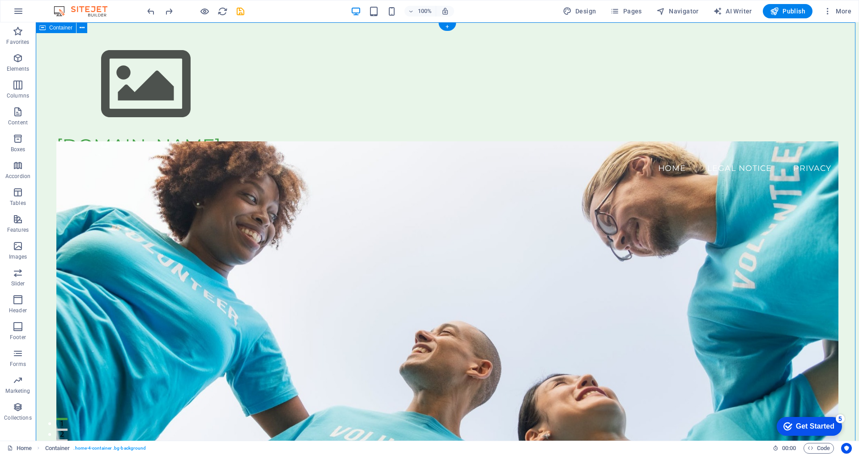
select select "header"
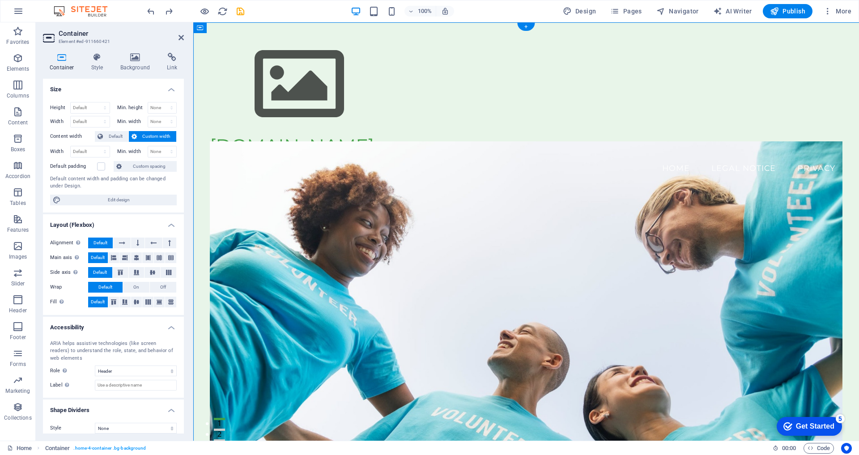
click at [85, 30] on h2 "Container" at bounding box center [121, 34] width 125 height 8
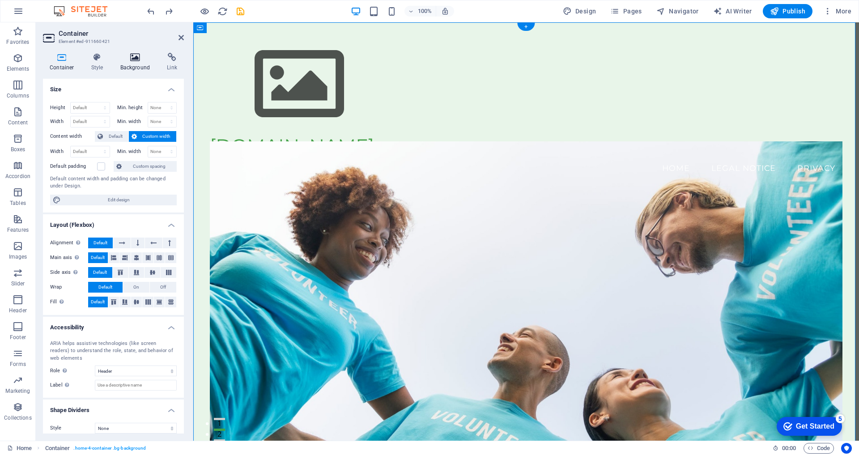
click at [137, 59] on icon at bounding box center [135, 57] width 43 height 9
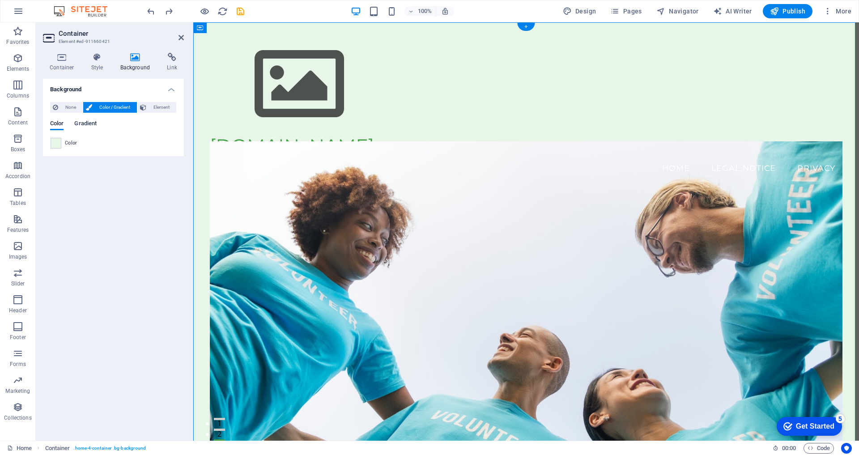
click at [89, 124] on span "Gradient" at bounding box center [85, 124] width 22 height 13
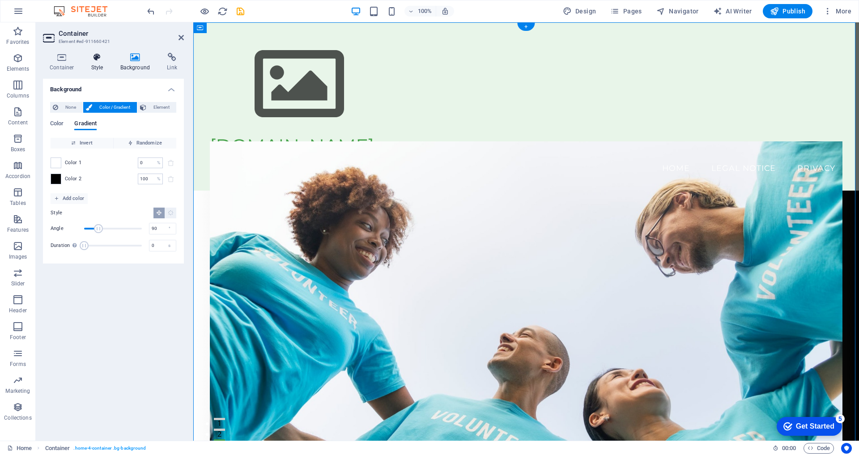
click at [99, 63] on h4 "Style" at bounding box center [99, 62] width 29 height 19
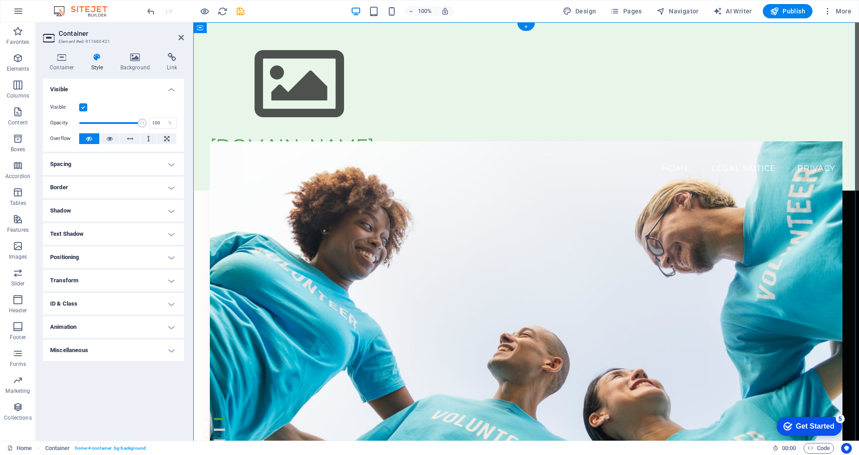
click at [62, 52] on div "Container Style Background Link Size Height Default px rem % vh vw Min. height …" at bounding box center [113, 243] width 155 height 395
click at [181, 39] on icon at bounding box center [181, 37] width 5 height 7
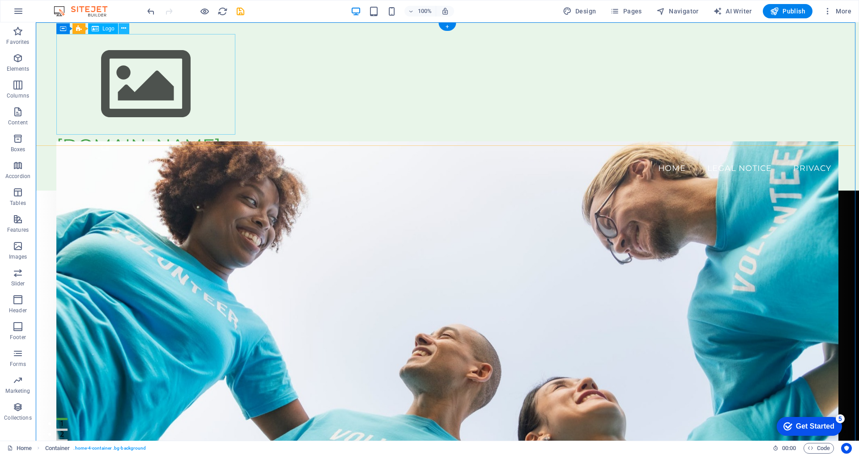
click at [123, 30] on icon at bounding box center [123, 28] width 5 height 9
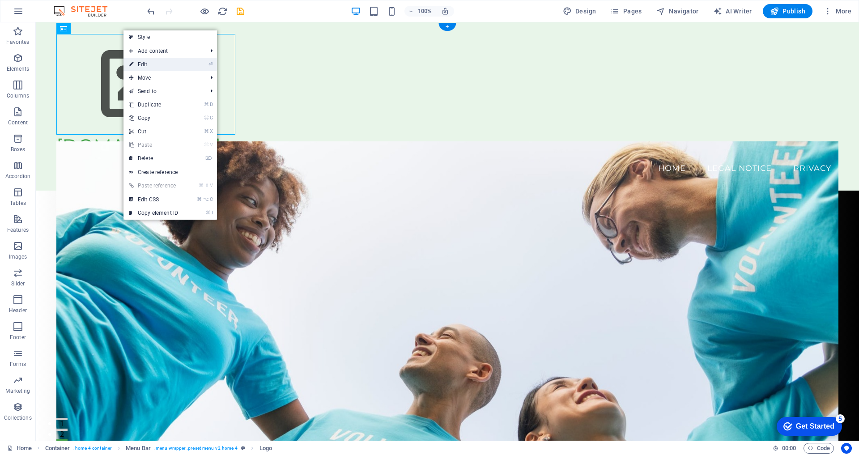
click at [168, 65] on link "⏎ Edit" at bounding box center [153, 64] width 60 height 13
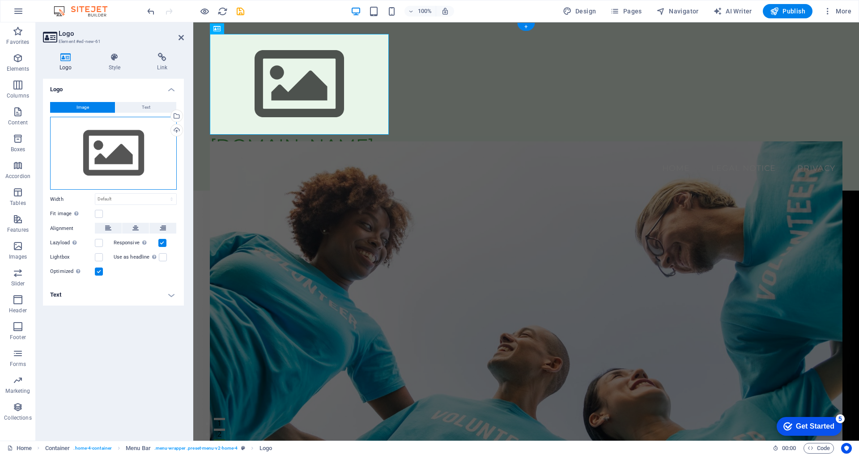
click at [81, 136] on div "Drag files here, click to choose files or select files from Files or our free s…" at bounding box center [113, 153] width 127 height 73
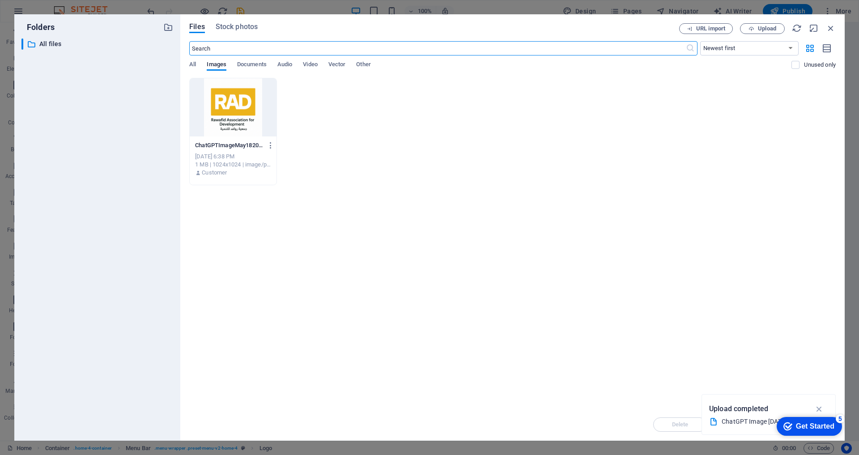
click at [236, 113] on div at bounding box center [233, 107] width 87 height 58
click at [800, 428] on div "Get Started" at bounding box center [815, 426] width 38 height 8
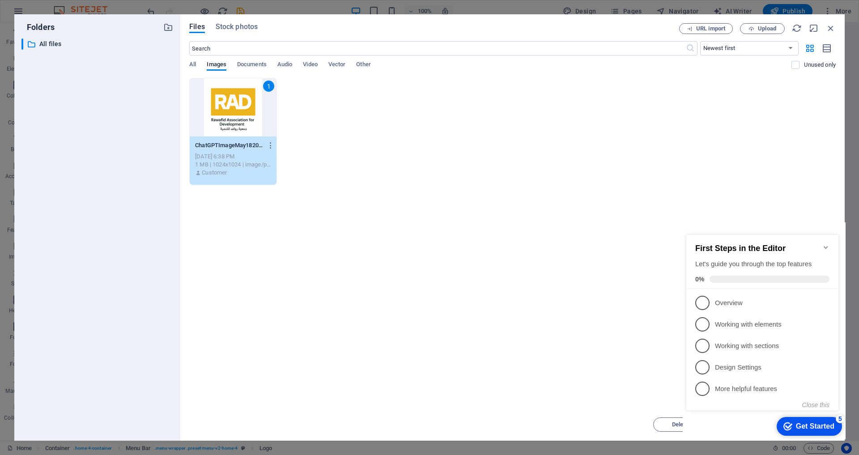
click at [626, 352] on div "Drop files here to upload them instantly 1 ChatGPTImageMay18202510_16_36PM-L98G…" at bounding box center [512, 243] width 647 height 331
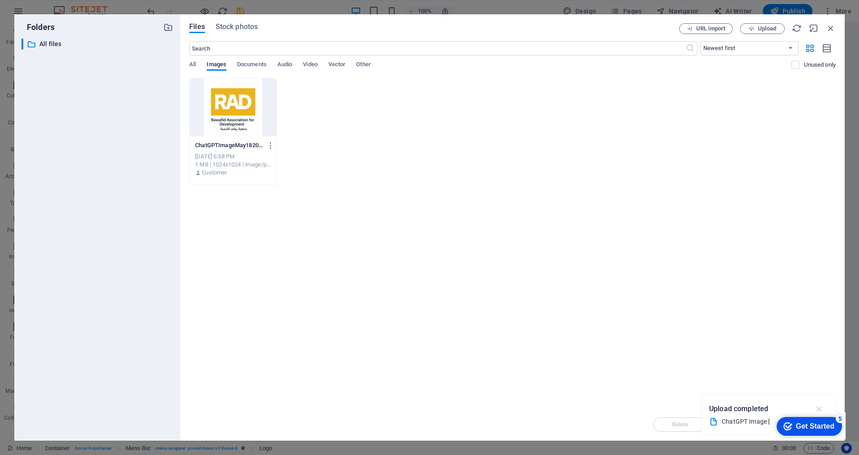
click at [820, 408] on icon "button" at bounding box center [819, 409] width 10 height 10
click at [217, 123] on div at bounding box center [233, 107] width 87 height 58
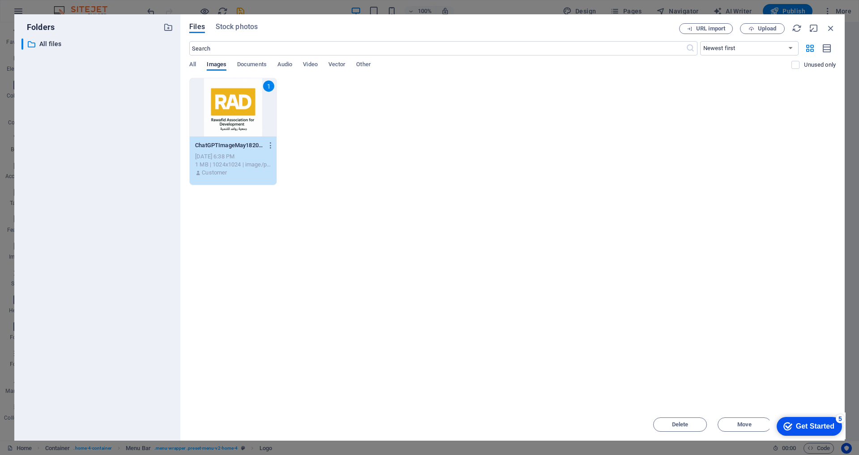
click at [796, 424] on div "Get Started" at bounding box center [815, 426] width 38 height 8
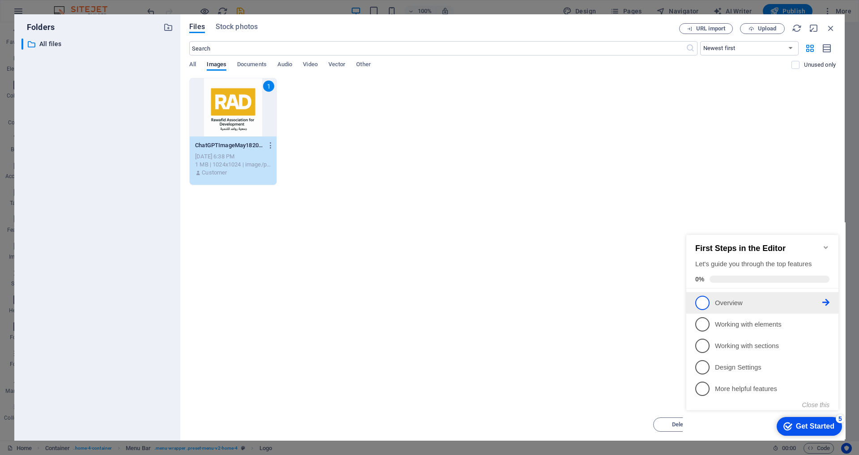
click at [723, 305] on p "Overview - incomplete" at bounding box center [768, 302] width 107 height 9
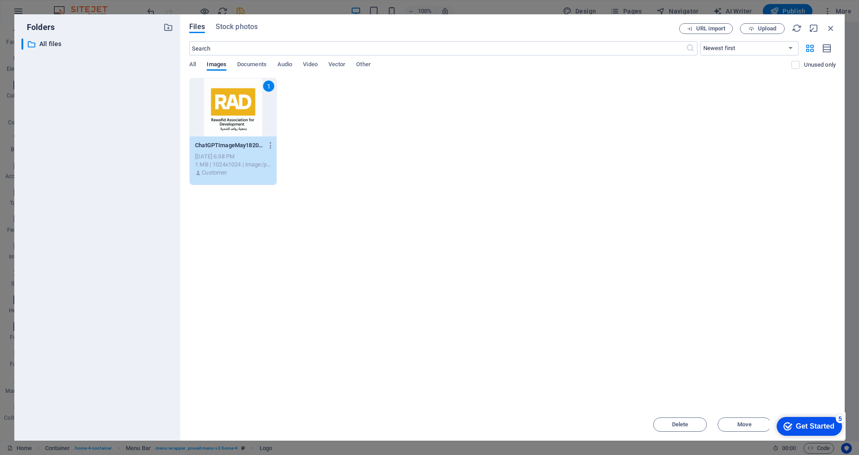
click at [813, 424] on div "Get Started" at bounding box center [815, 426] width 38 height 8
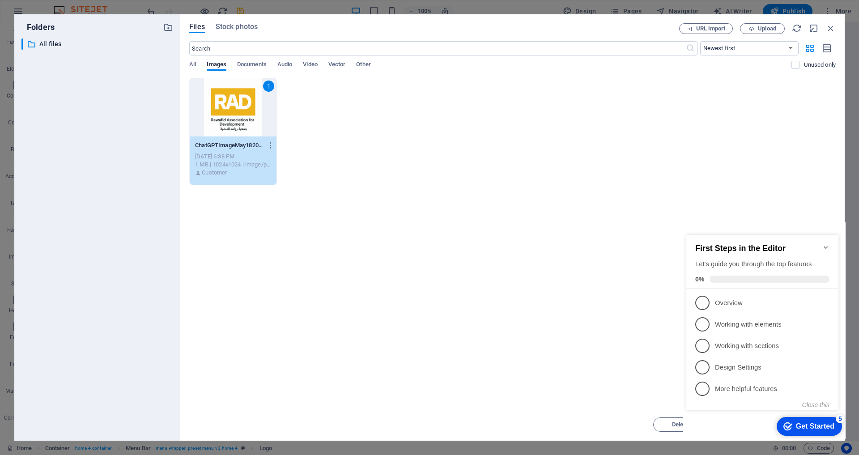
click at [594, 329] on div "Drop files here to upload them instantly 1 ChatGPTImageMay18202510_16_36PM-L98G…" at bounding box center [512, 243] width 647 height 331
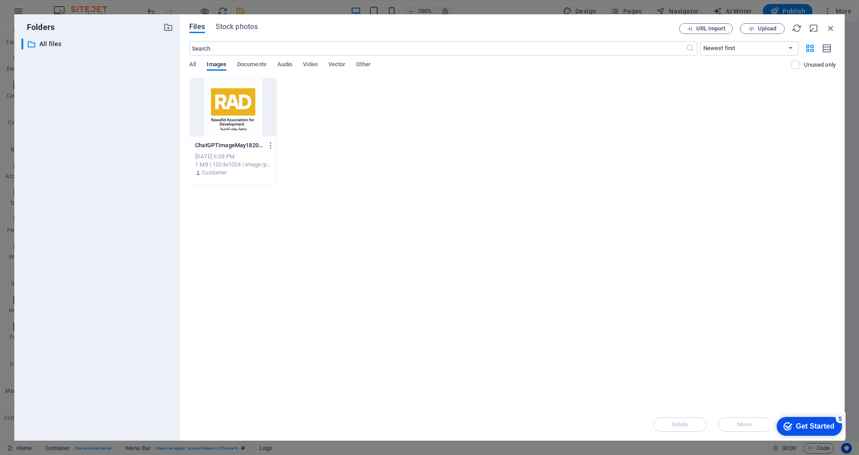
click at [242, 130] on div at bounding box center [233, 107] width 87 height 58
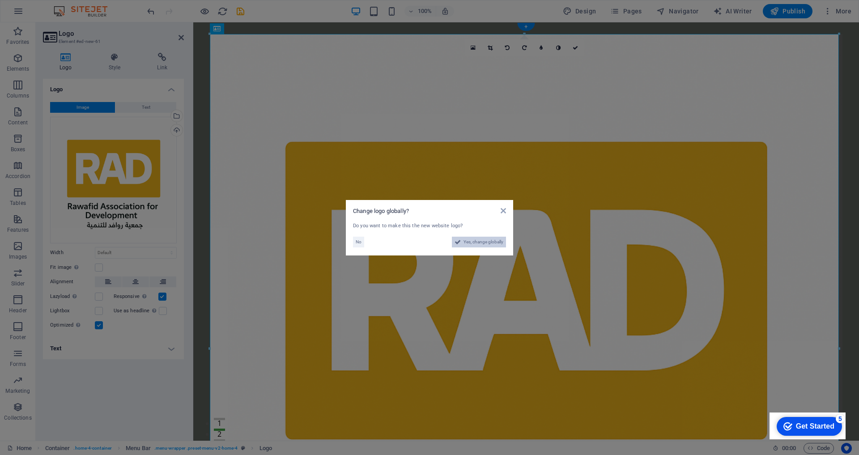
click at [467, 243] on span "Yes, change globally" at bounding box center [484, 242] width 40 height 11
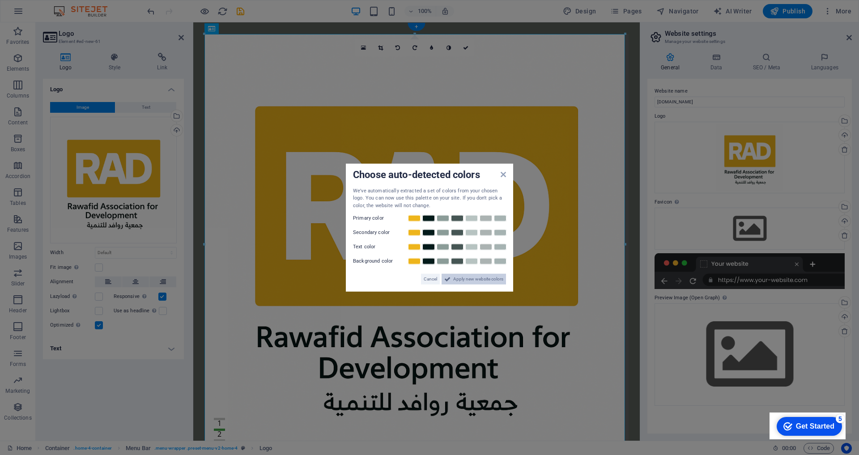
click at [460, 280] on span "Apply new website colors" at bounding box center [478, 279] width 50 height 11
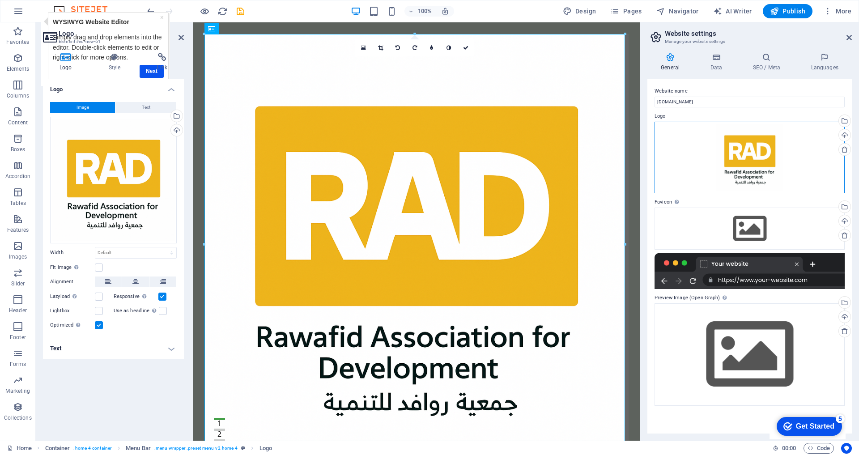
click at [744, 152] on div "Drag files here, click to choose files or select files from Files or our free s…" at bounding box center [750, 158] width 190 height 72
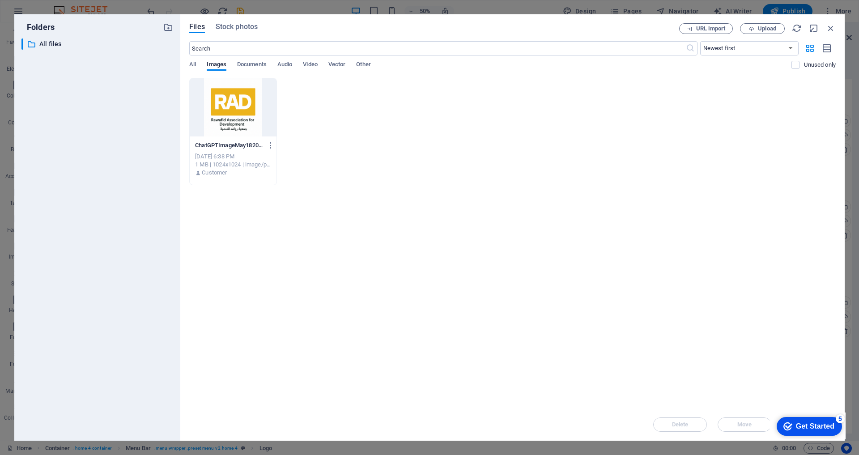
click at [744, 264] on div "Drop files here to upload them instantly ChatGPTImageMay18202510_16_36PM-L98GoS…" at bounding box center [512, 243] width 647 height 331
click at [829, 29] on icon "button" at bounding box center [831, 28] width 10 height 10
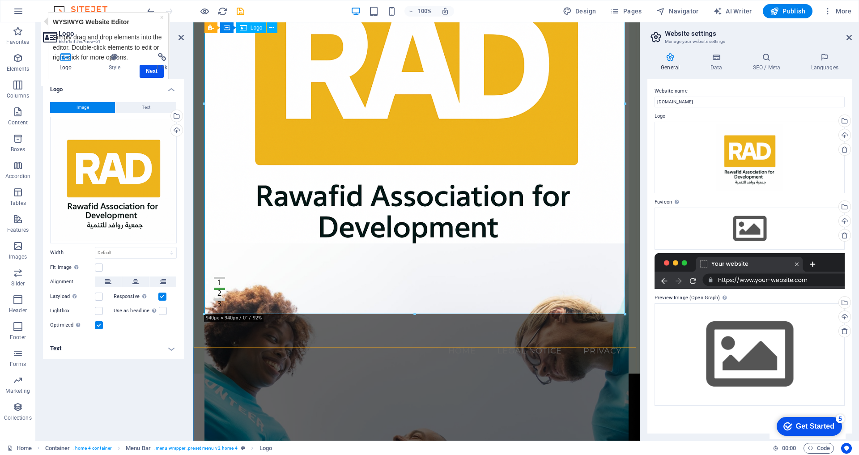
scroll to position [138, 0]
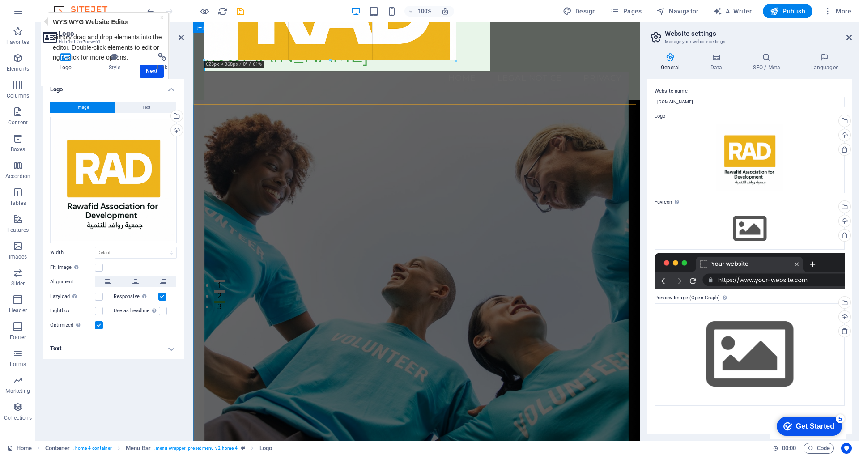
drag, startPoint x: 625, startPoint y: 317, endPoint x: 219, endPoint y: 45, distance: 487.9
type input "622"
select select "px"
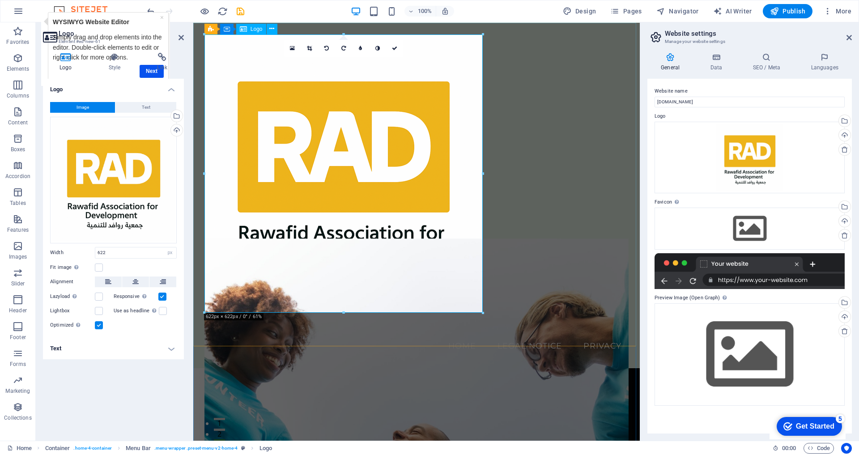
scroll to position [0, 0]
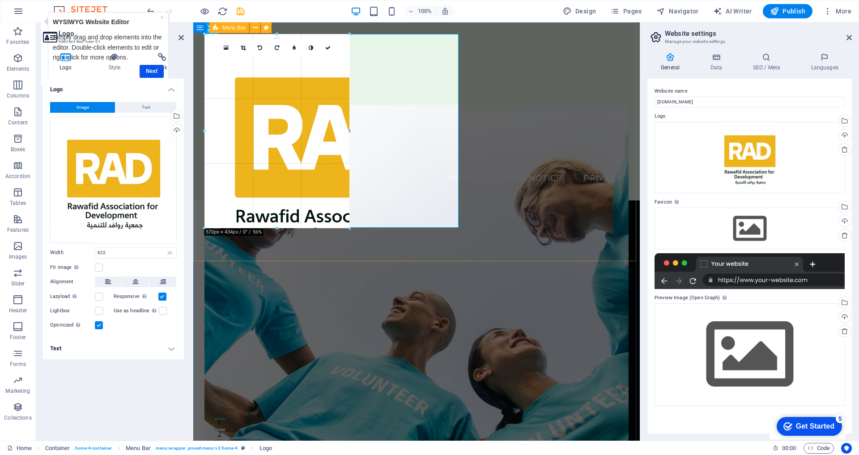
drag, startPoint x: 483, startPoint y: 34, endPoint x: 226, endPoint y: 202, distance: 306.8
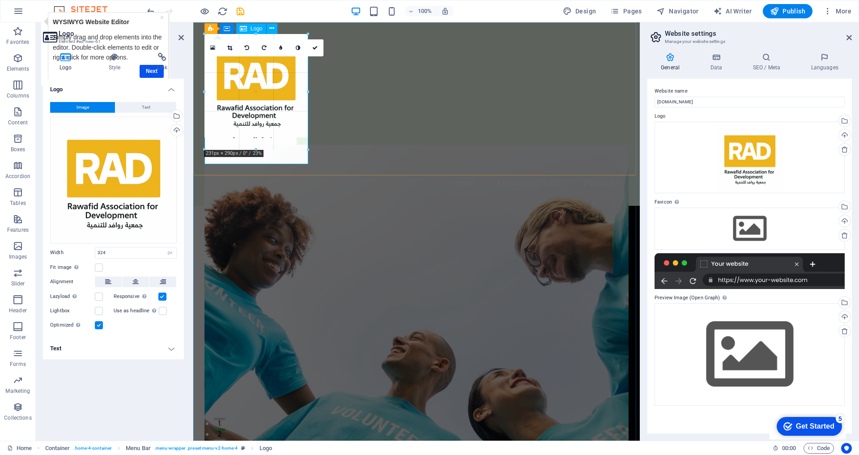
drag, startPoint x: 348, startPoint y: 178, endPoint x: 294, endPoint y: 98, distance: 96.0
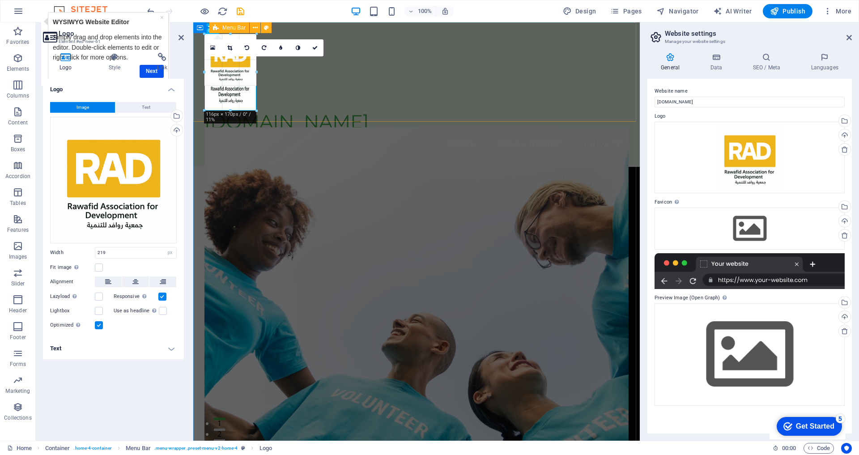
drag, startPoint x: 302, startPoint y: 132, endPoint x: 255, endPoint y: 80, distance: 69.1
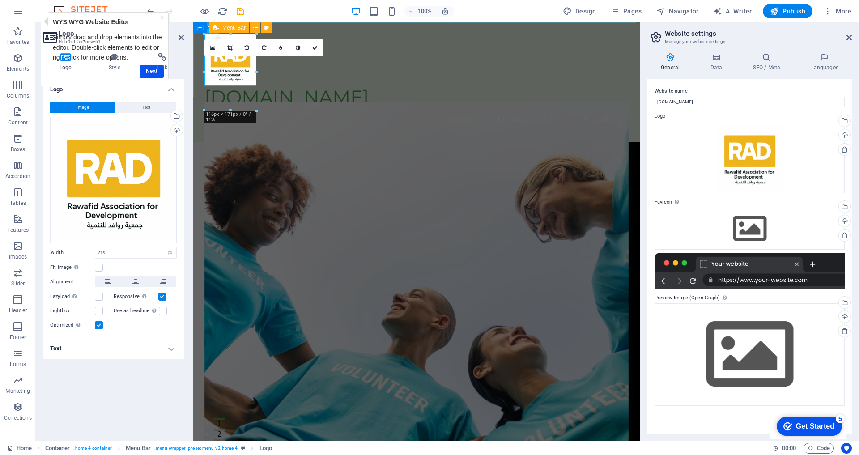
type input "116"
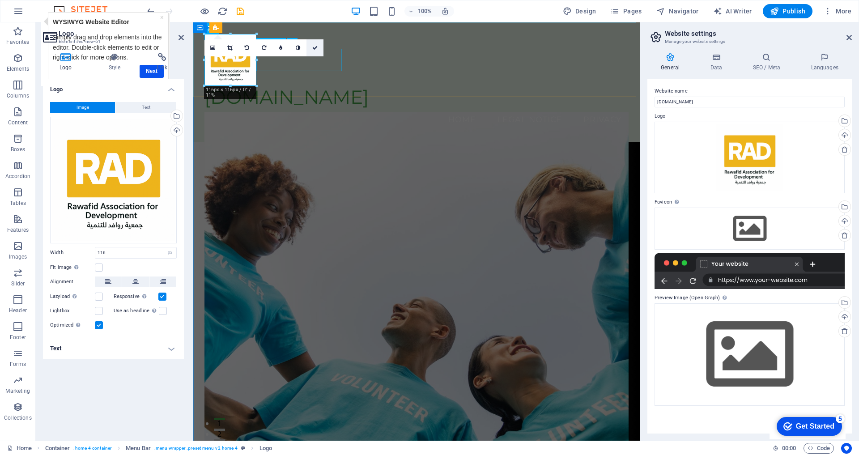
click at [315, 51] on link at bounding box center [314, 47] width 17 height 17
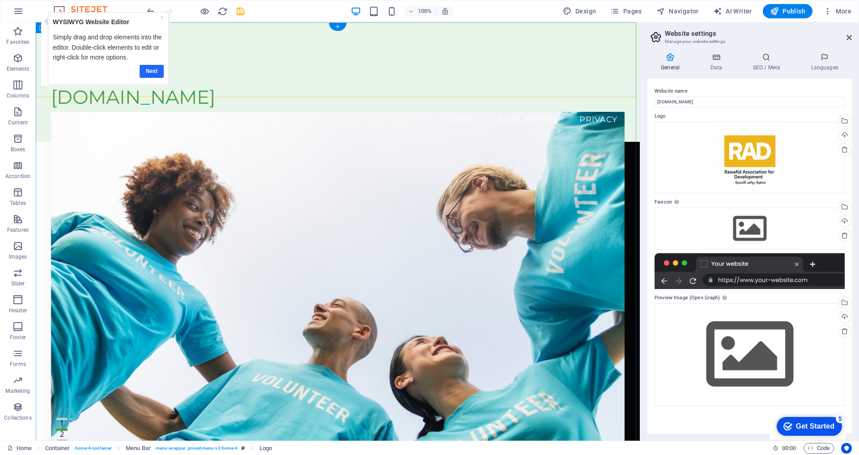
click at [153, 70] on link "Next" at bounding box center [152, 71] width 24 height 13
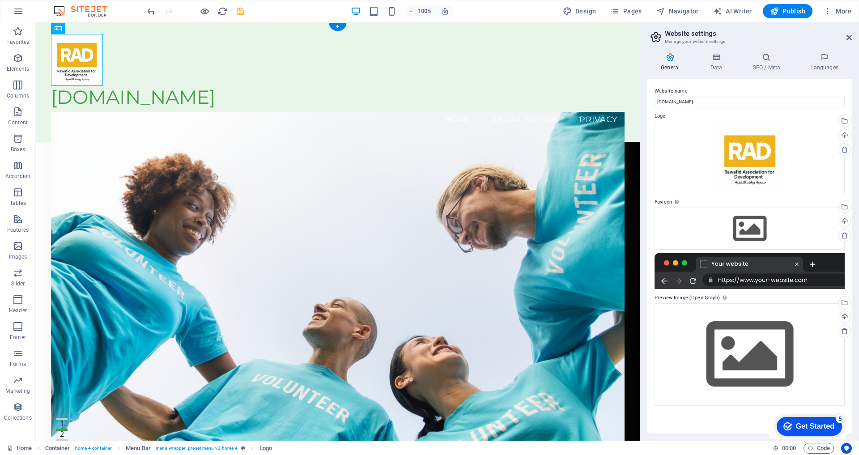
click at [208, 141] on figure at bounding box center [338, 302] width 574 height 381
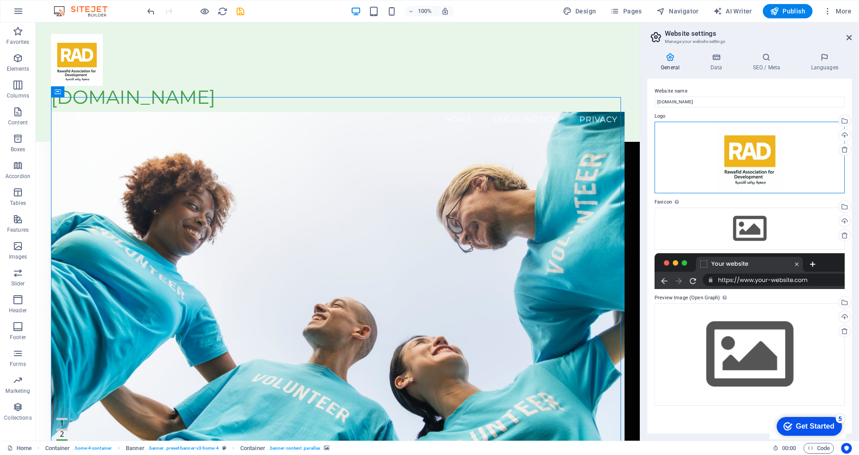
click at [775, 170] on div "Drag files here, click to choose files or select files from Files or our free s…" at bounding box center [750, 158] width 190 height 72
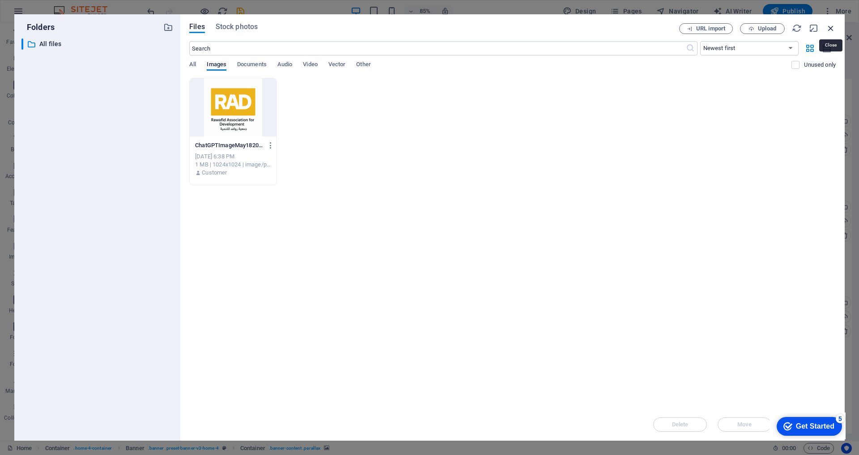
click at [830, 30] on icon "button" at bounding box center [831, 28] width 10 height 10
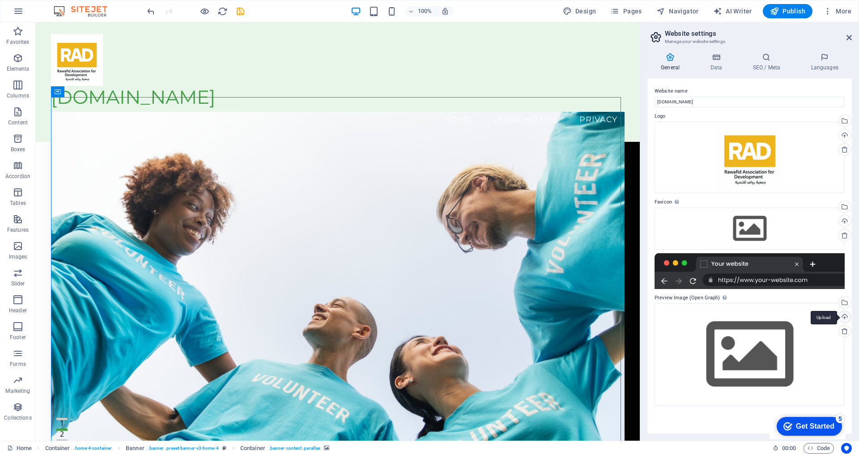
click at [846, 316] on div "Upload" at bounding box center [843, 317] width 13 height 13
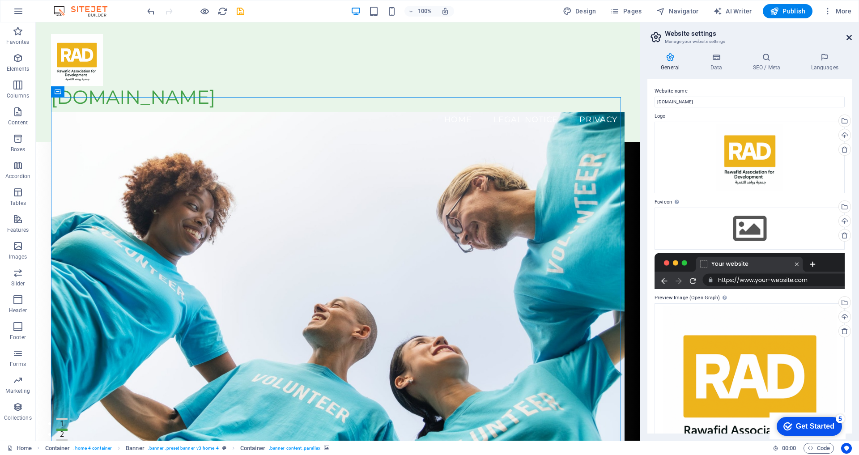
click at [849, 38] on icon at bounding box center [848, 37] width 5 height 7
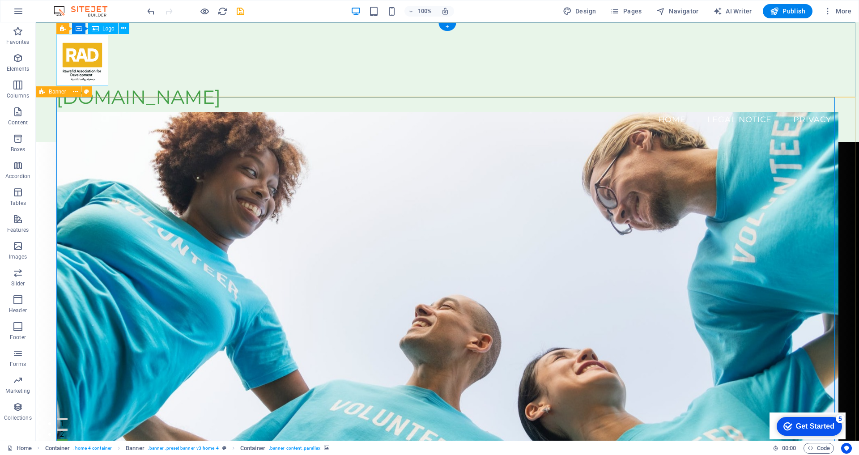
click at [95, 51] on div at bounding box center [447, 60] width 782 height 52
click at [87, 52] on div at bounding box center [447, 60] width 782 height 52
select select "px"
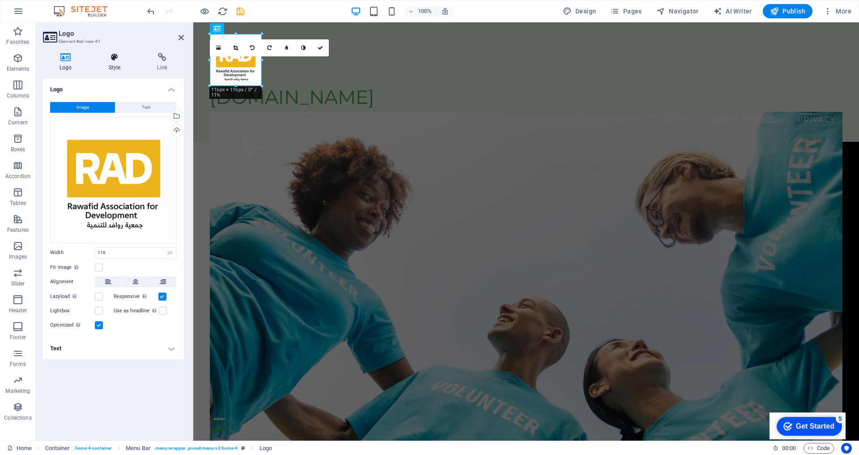
click at [115, 63] on h4 "Style" at bounding box center [116, 62] width 49 height 19
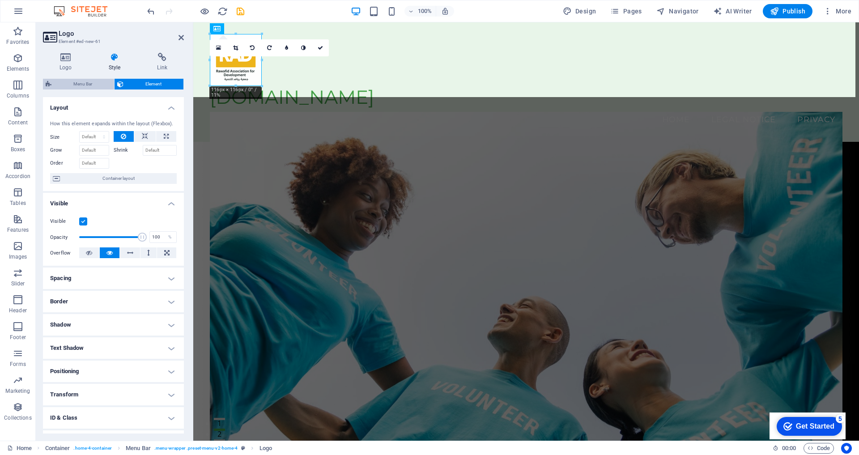
click at [82, 84] on span "Menu Bar" at bounding box center [82, 84] width 57 height 11
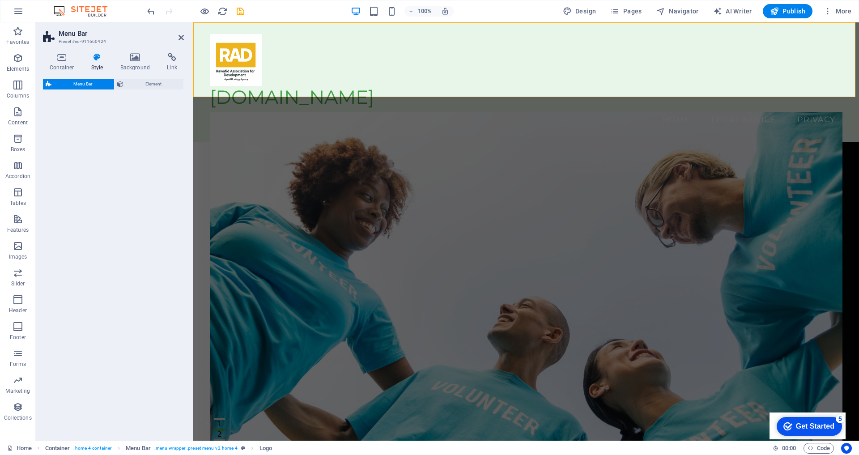
select select "vw"
select select "rem"
select select "vw"
select select "preset-menu-v2-home-4"
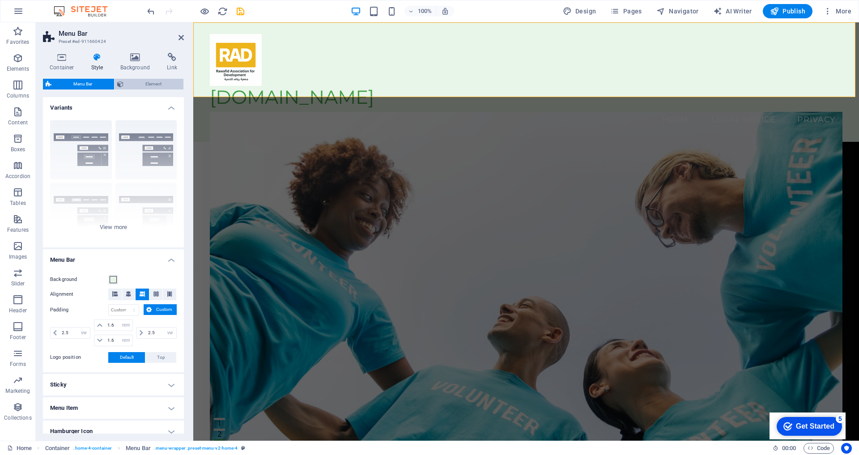
click at [137, 85] on span "Element" at bounding box center [153, 84] width 55 height 11
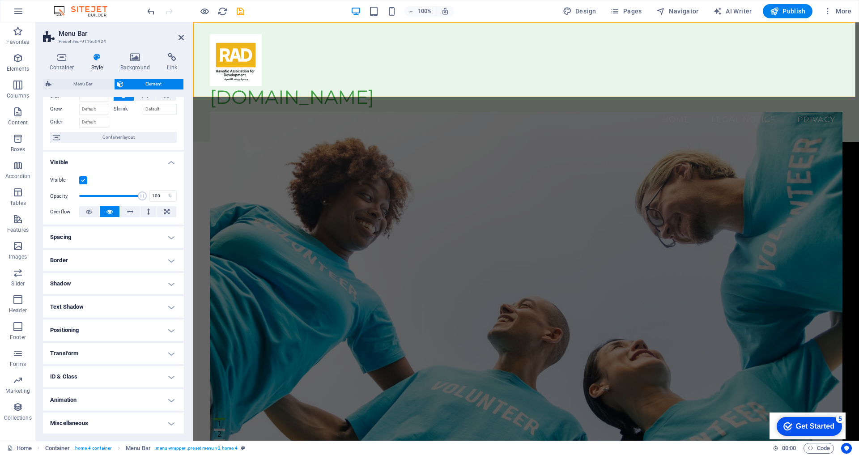
scroll to position [28, 0]
click at [82, 319] on h4 "Positioning" at bounding box center [113, 329] width 141 height 21
click at [82, 319] on h4 "Positioning" at bounding box center [113, 327] width 141 height 16
click at [82, 319] on h4 "Positioning" at bounding box center [113, 329] width 141 height 21
click at [84, 319] on h4 "Positioning" at bounding box center [113, 327] width 141 height 16
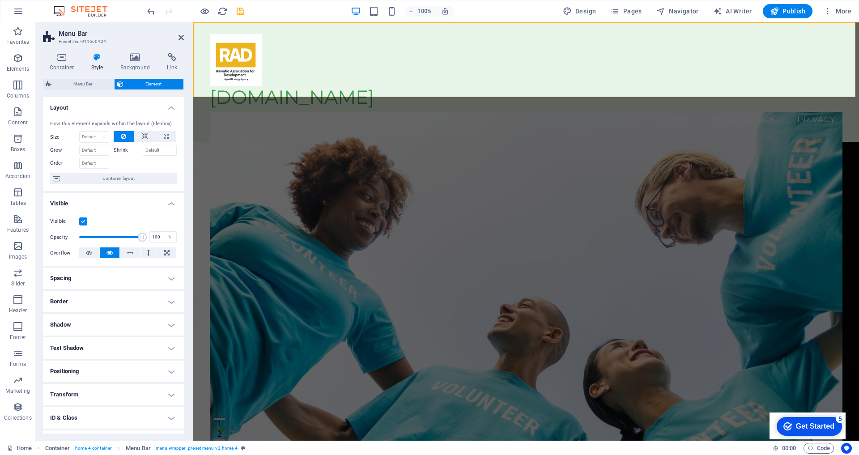
scroll to position [0, 0]
click at [142, 131] on icon at bounding box center [145, 136] width 6 height 11
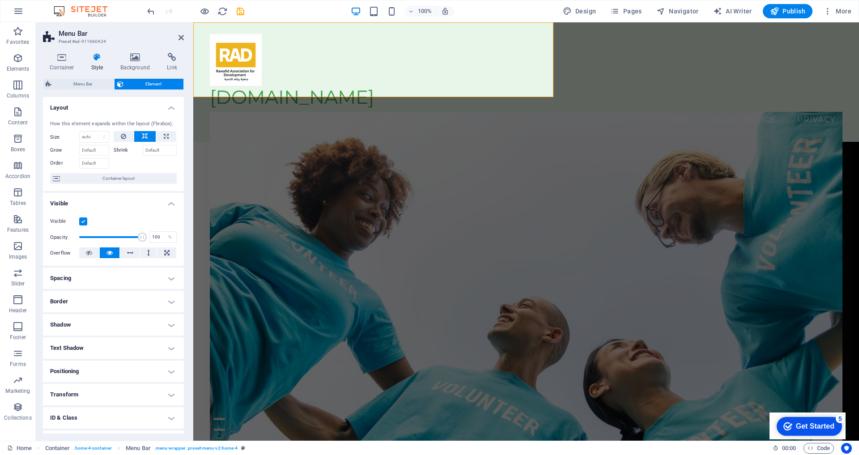
click at [142, 131] on icon at bounding box center [145, 136] width 6 height 11
click at [169, 131] on button at bounding box center [166, 136] width 20 height 11
type input "100"
select select "%"
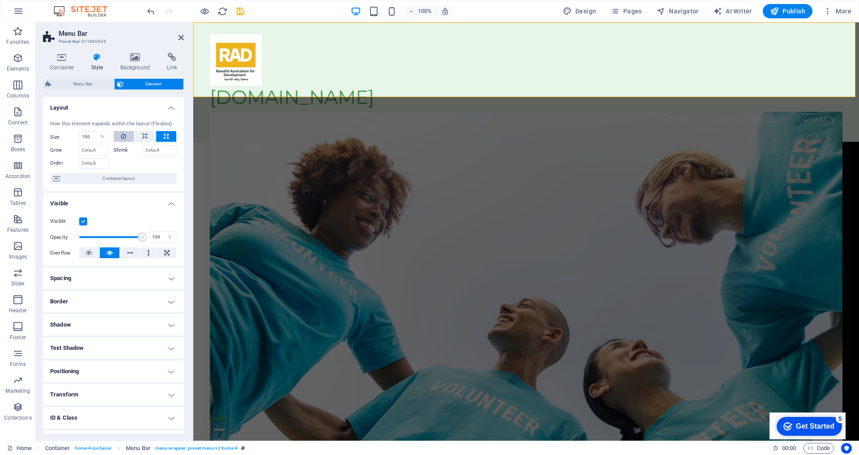
click at [118, 131] on button at bounding box center [124, 136] width 21 height 11
select select "DISABLED_OPTION_VALUE"
click at [182, 39] on icon at bounding box center [181, 37] width 5 height 7
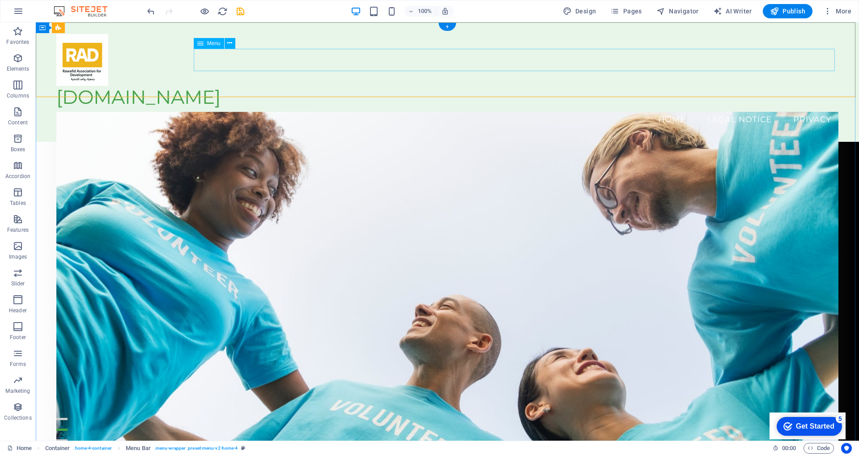
click at [672, 108] on nav "Home Legal Notice Privacy" at bounding box center [447, 119] width 782 height 22
click at [515, 108] on nav "Home Legal Notice Privacy" at bounding box center [447, 119] width 782 height 22
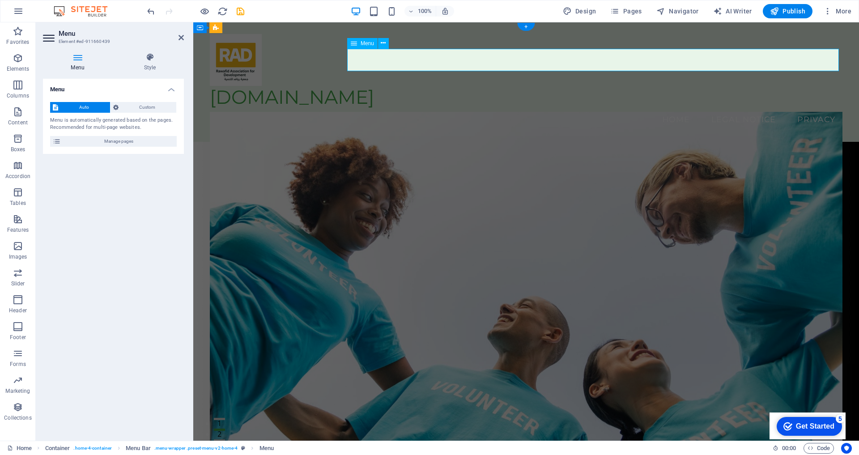
click at [672, 108] on nav "Home Legal Notice Privacy" at bounding box center [526, 119] width 633 height 22
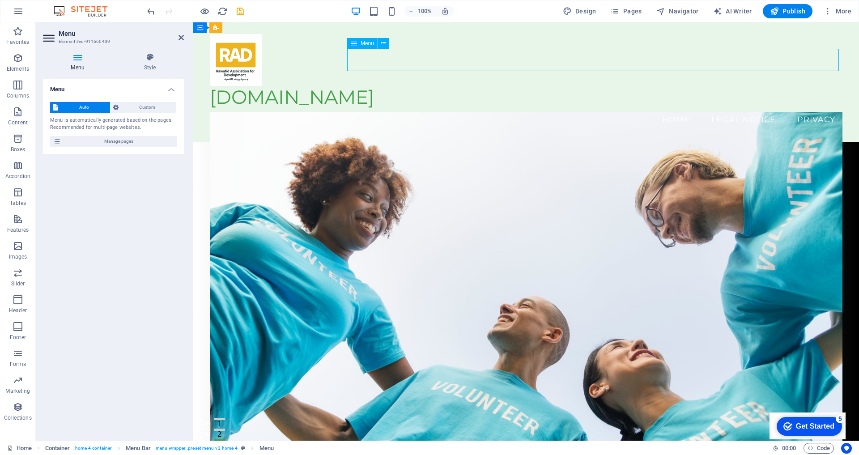
drag, startPoint x: 653, startPoint y: 58, endPoint x: 723, endPoint y: 58, distance: 70.2
click at [723, 108] on nav "Home Legal Notice Privacy" at bounding box center [526, 119] width 633 height 22
click at [182, 38] on icon at bounding box center [181, 37] width 5 height 7
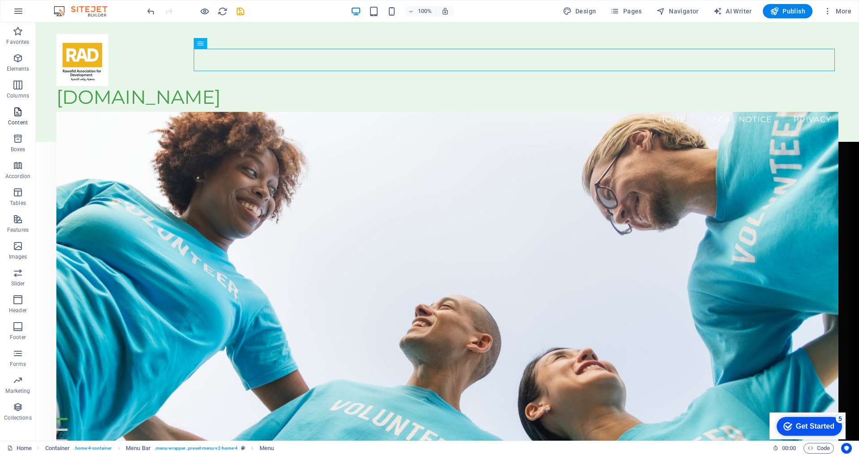
click at [20, 119] on span "Content" at bounding box center [18, 116] width 36 height 21
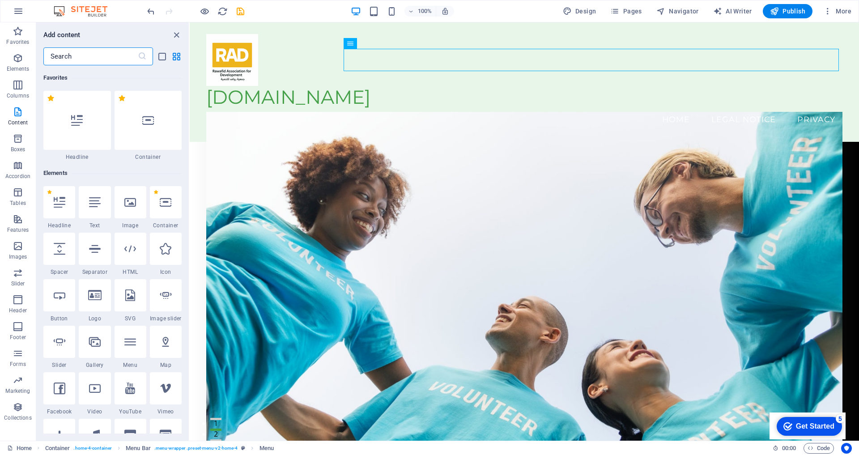
scroll to position [1565, 0]
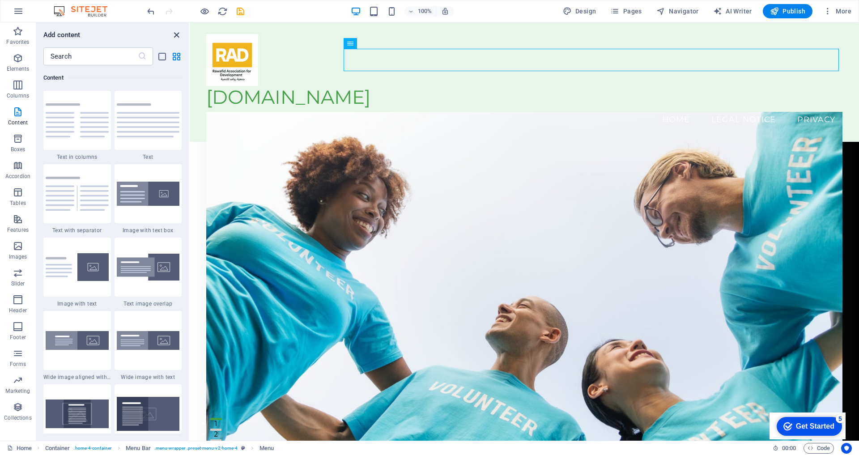
click at [175, 36] on icon "close panel" at bounding box center [176, 35] width 10 height 10
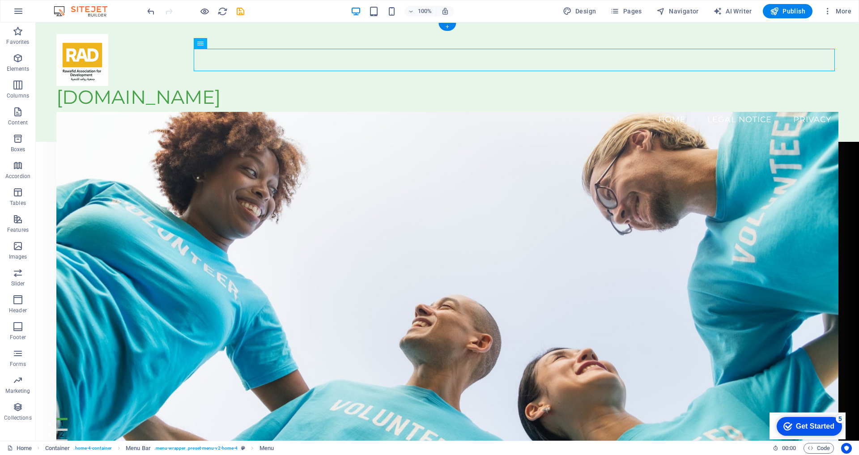
click at [617, 191] on figure at bounding box center [447, 302] width 782 height 381
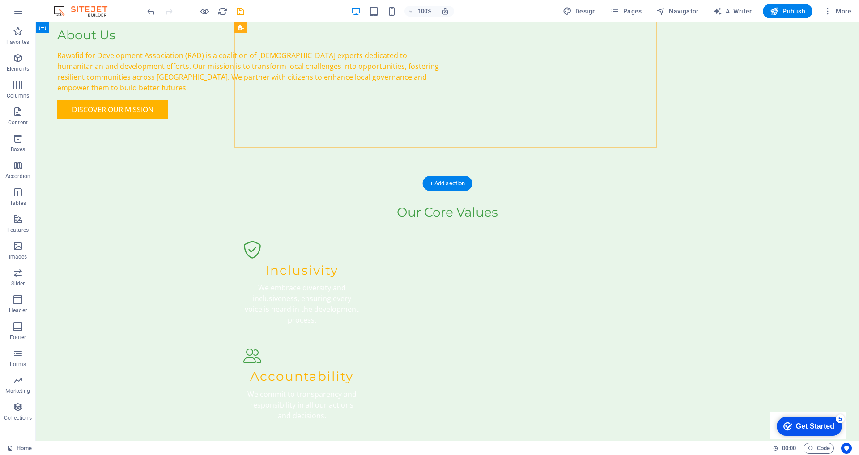
scroll to position [1429, 0]
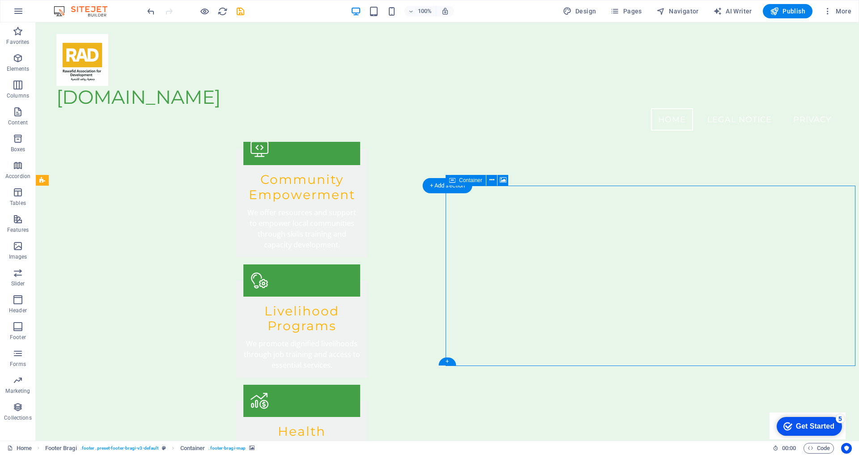
click at [504, 183] on icon at bounding box center [503, 179] width 7 height 9
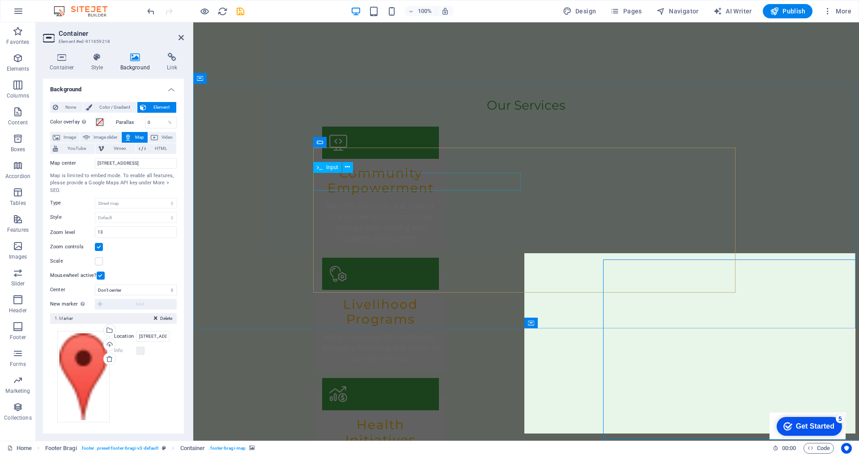
scroll to position [1356, 0]
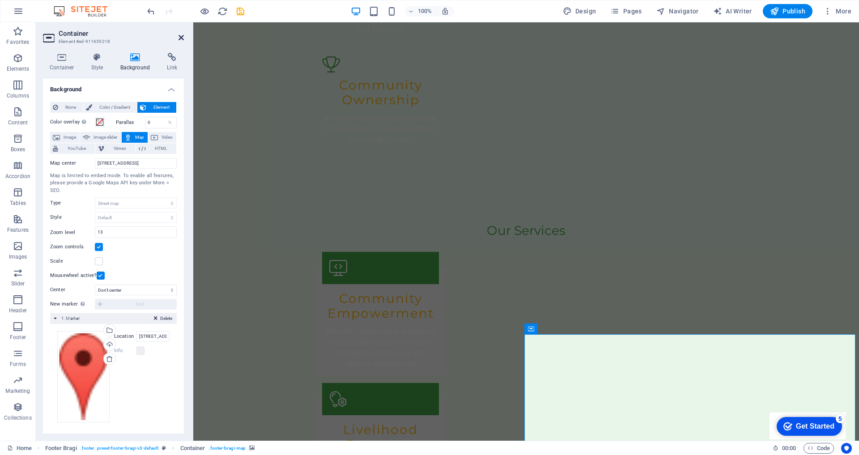
click at [182, 39] on icon at bounding box center [181, 37] width 5 height 7
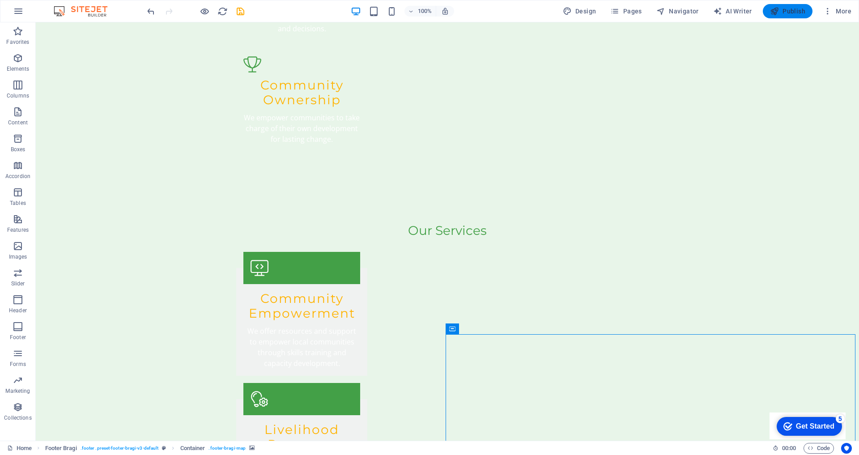
click at [783, 11] on span "Publish" at bounding box center [787, 11] width 35 height 9
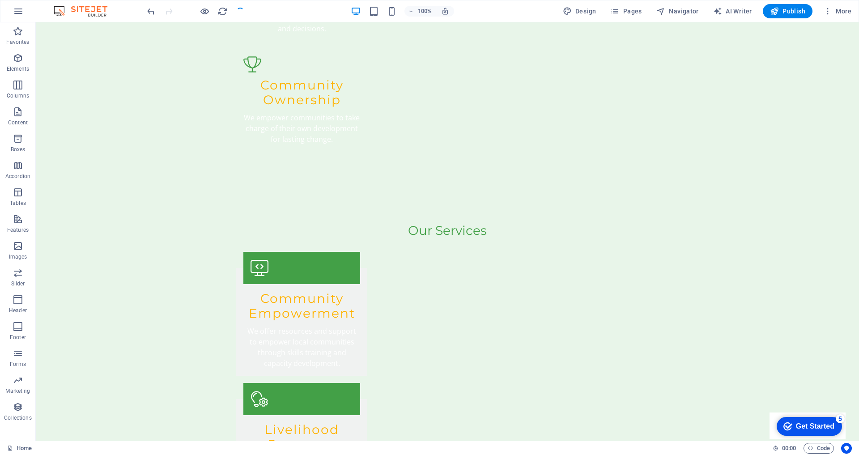
scroll to position [0, 0]
